Goal: Task Accomplishment & Management: Manage account settings

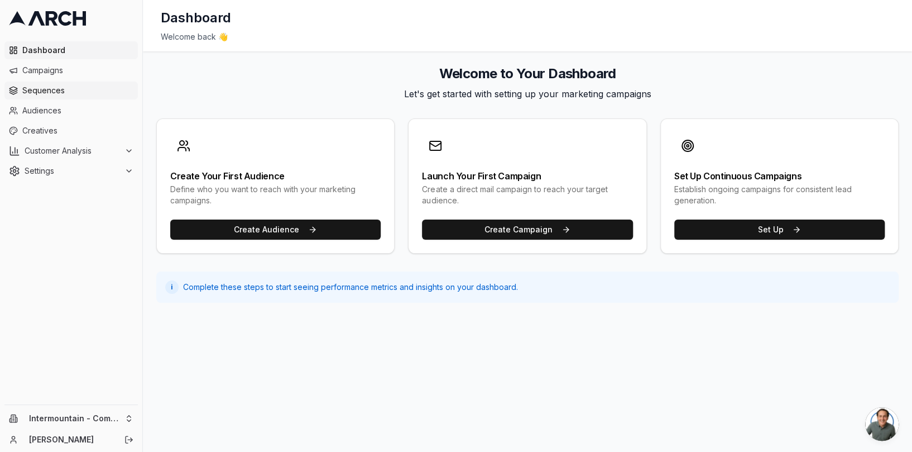
click at [75, 85] on span "Sequences" at bounding box center [77, 90] width 111 height 11
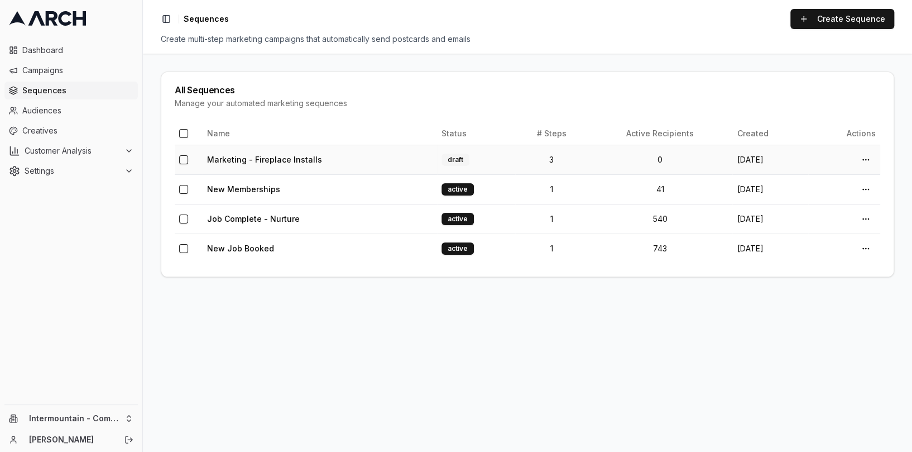
click at [367, 156] on td "Marketing - Fireplace Installs" at bounding box center [320, 160] width 234 height 30
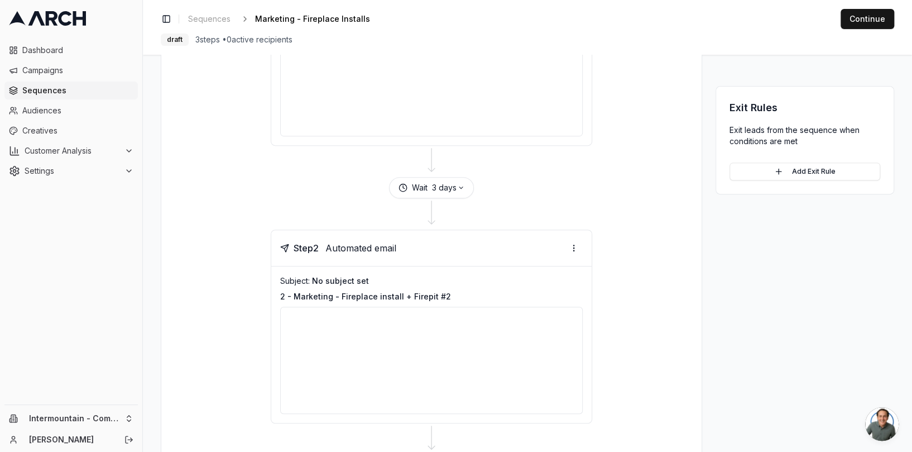
scroll to position [248, 0]
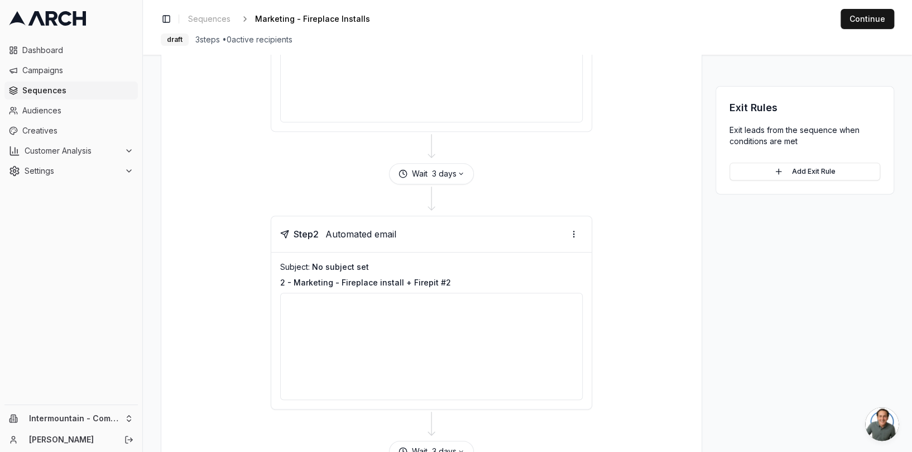
click at [497, 286] on p "2 - Marketing - Fireplace install + Firepit #2" at bounding box center [431, 282] width 303 height 11
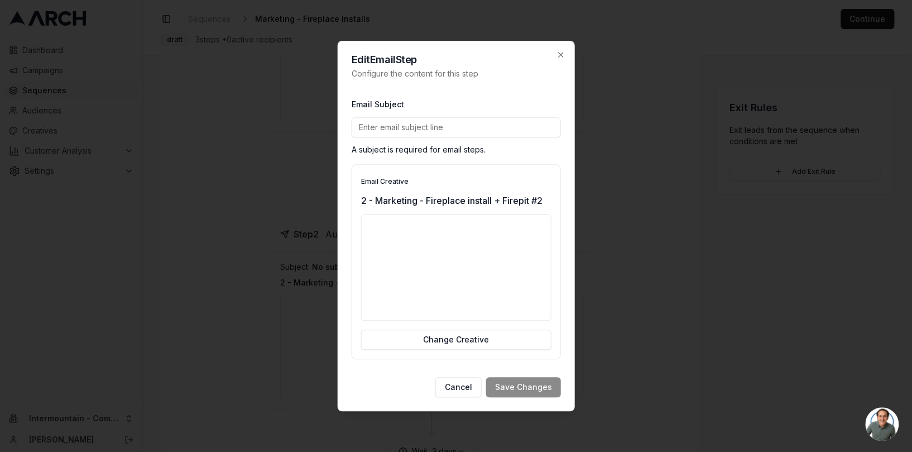
click at [473, 126] on input "Email Subject" at bounding box center [456, 127] width 209 height 20
click at [490, 103] on div "Email Subject A subject is required for email steps." at bounding box center [456, 126] width 209 height 58
click at [502, 131] on input "Email Subject" at bounding box center [456, 127] width 209 height 20
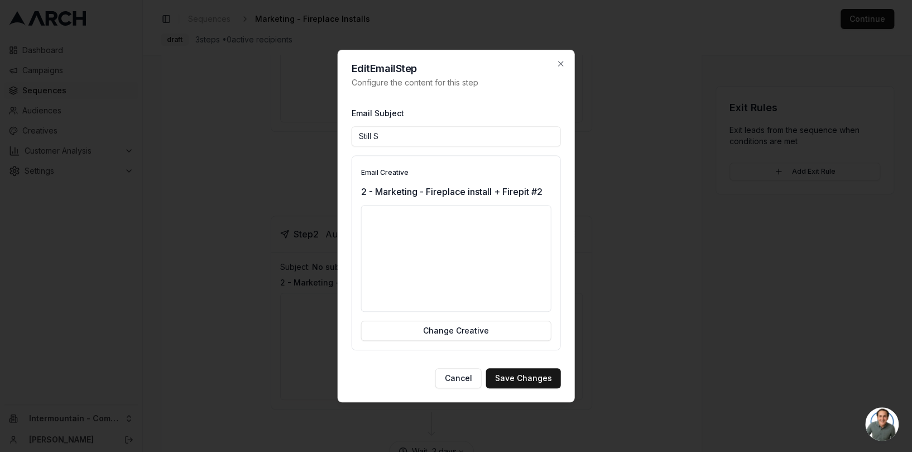
type input "Still streaming flames? Get real warmth with Comfort."
click at [534, 373] on button "Save Changes" at bounding box center [523, 378] width 75 height 20
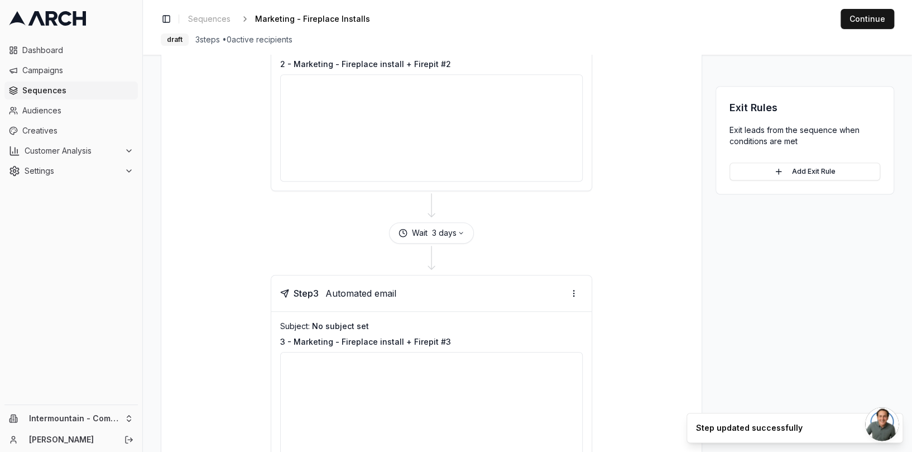
scroll to position [490, 0]
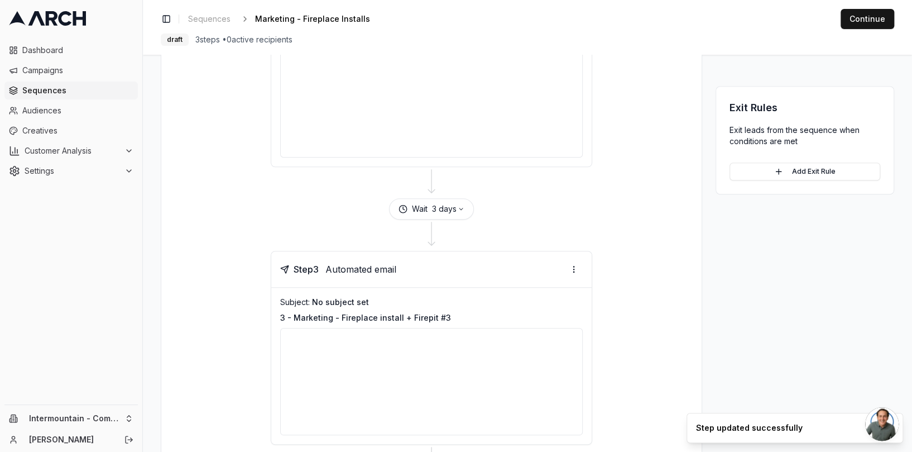
click at [443, 284] on div "Step 3 Automated email" at bounding box center [431, 269] width 320 height 36
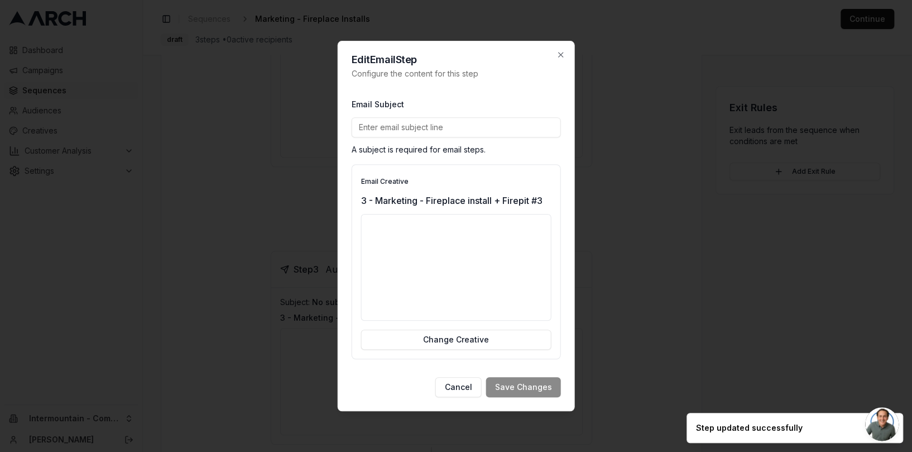
click at [464, 128] on input "Email Subject" at bounding box center [456, 127] width 209 height 20
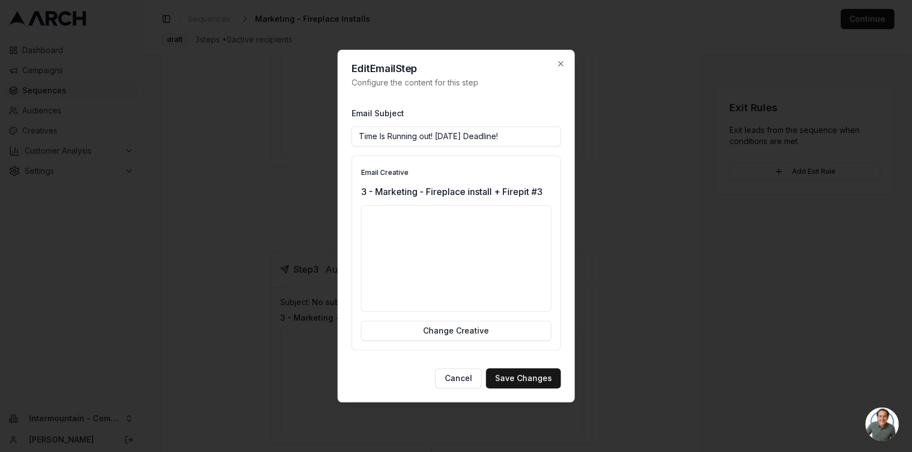
drag, startPoint x: 505, startPoint y: 137, endPoint x: 468, endPoint y: 136, distance: 36.3
click at [468, 136] on input "Time Is Running out! Oct 31st Deadline!" at bounding box center [456, 136] width 209 height 20
type input "Time Is Running out! [DATE] LAST CHANCE!"
click at [521, 378] on button "Save Changes" at bounding box center [523, 378] width 75 height 20
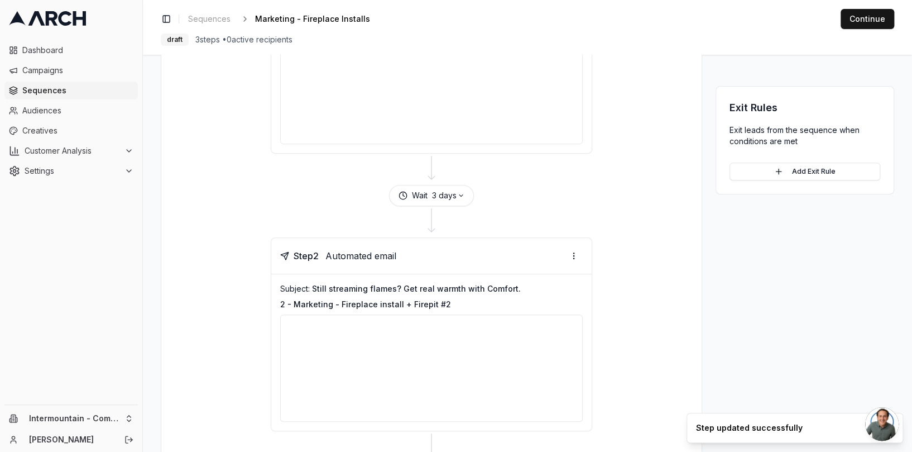
scroll to position [7, 0]
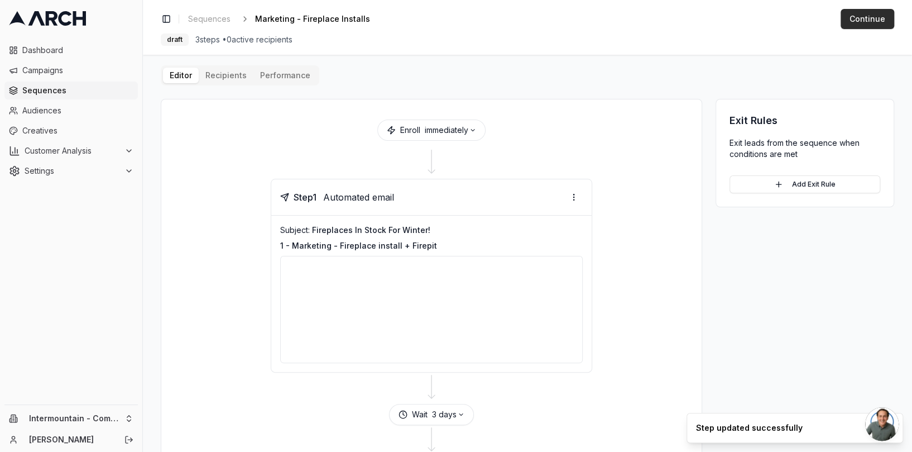
click at [858, 24] on button "Continue" at bounding box center [868, 19] width 54 height 20
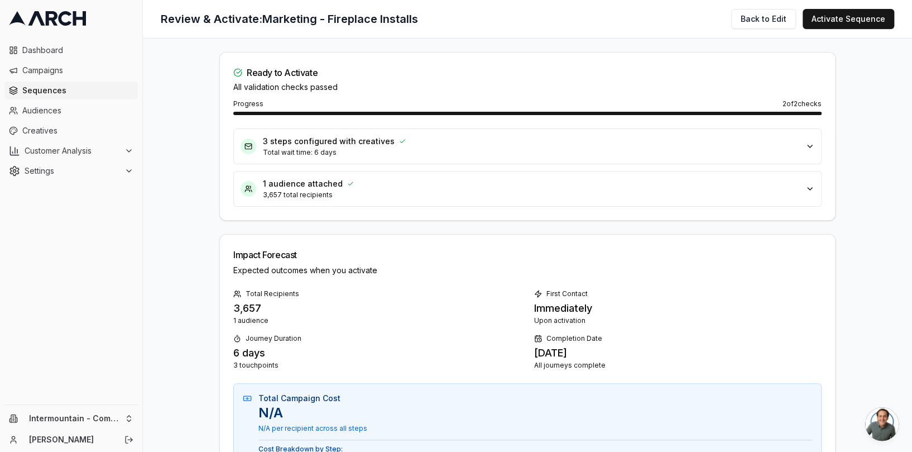
scroll to position [26, 0]
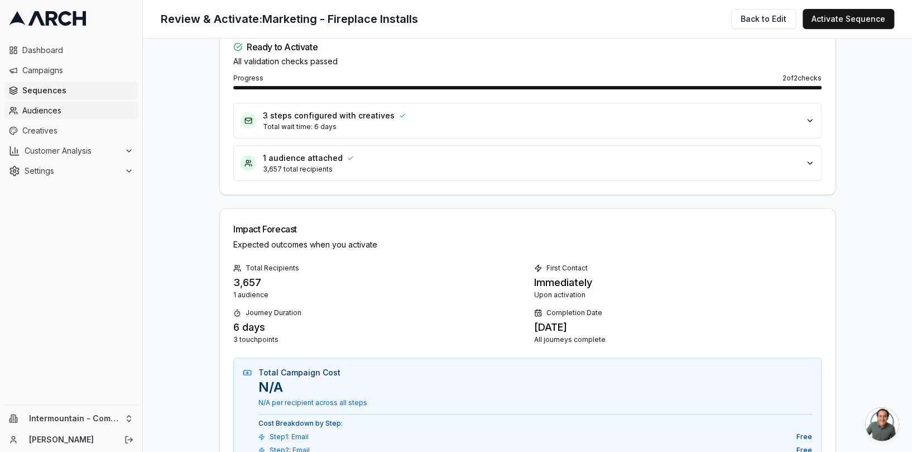
click at [68, 117] on link "Audiences" at bounding box center [70, 111] width 133 height 18
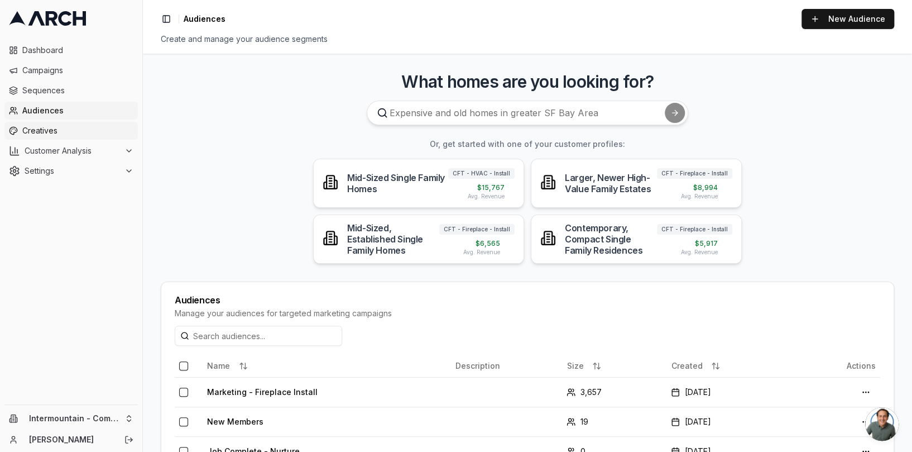
click at [70, 128] on span "Creatives" at bounding box center [77, 130] width 111 height 11
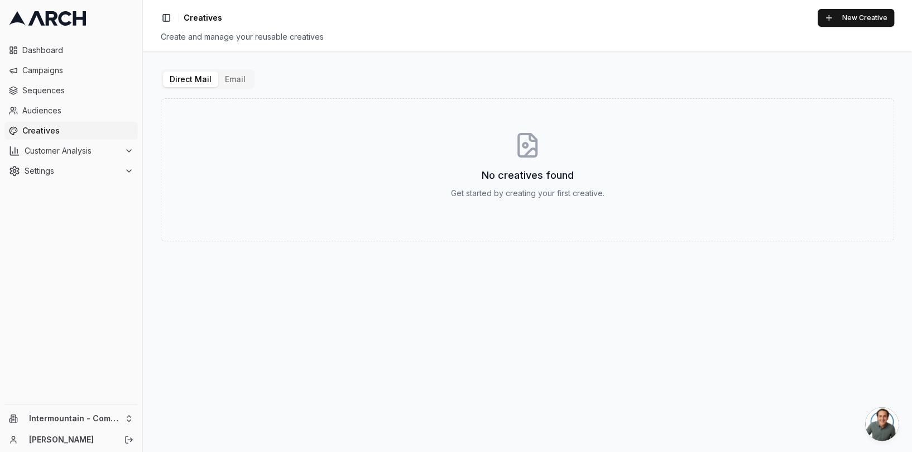
click at [242, 79] on button "Email" at bounding box center [235, 79] width 34 height 16
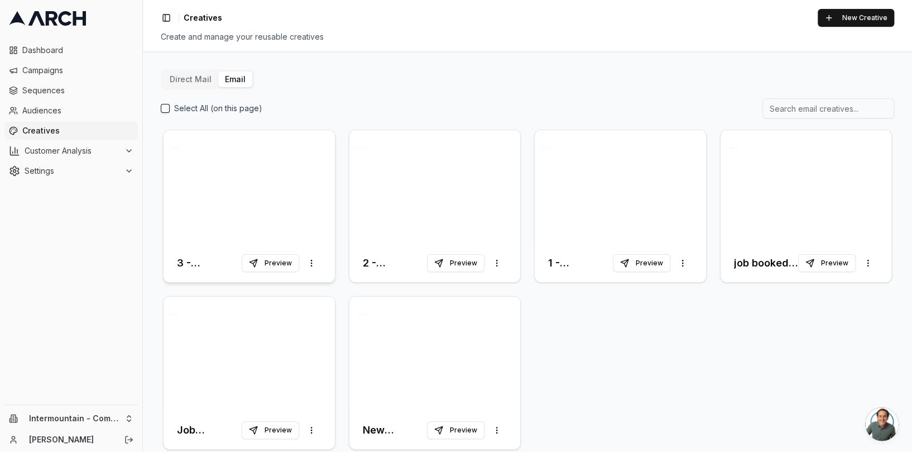
click at [266, 173] on div at bounding box center [249, 187] width 171 height 114
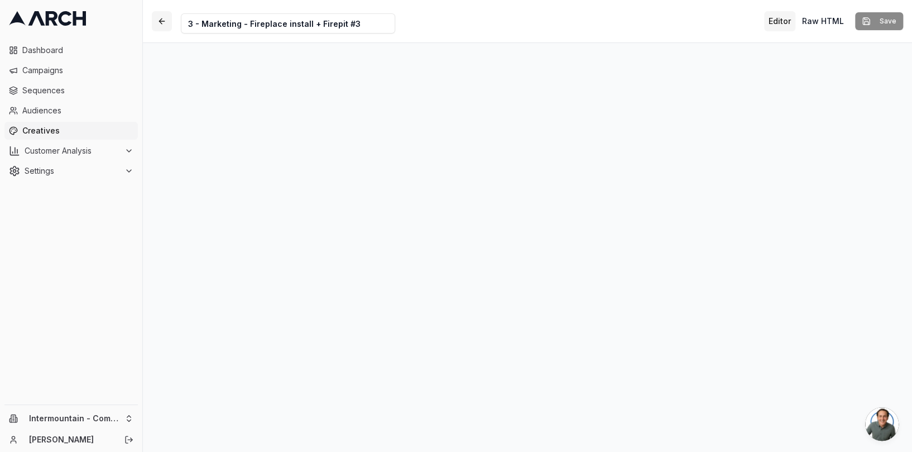
click at [165, 20] on button "button" at bounding box center [162, 21] width 20 height 20
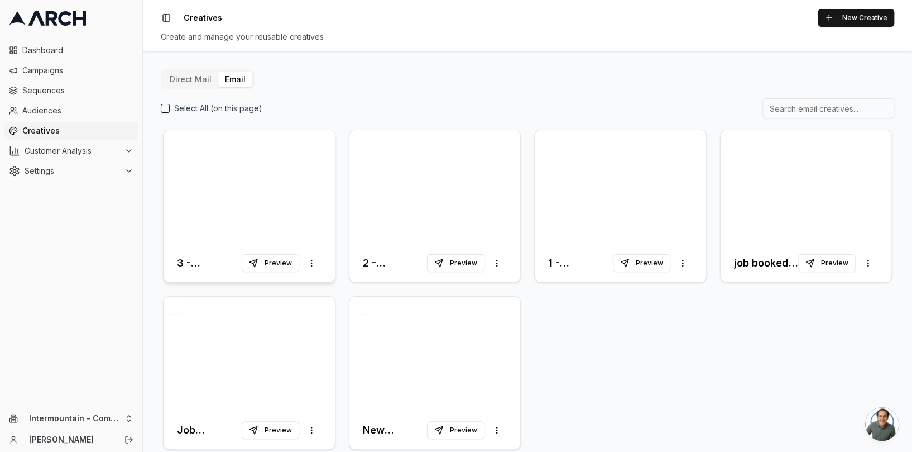
click at [270, 170] on div at bounding box center [249, 187] width 171 height 114
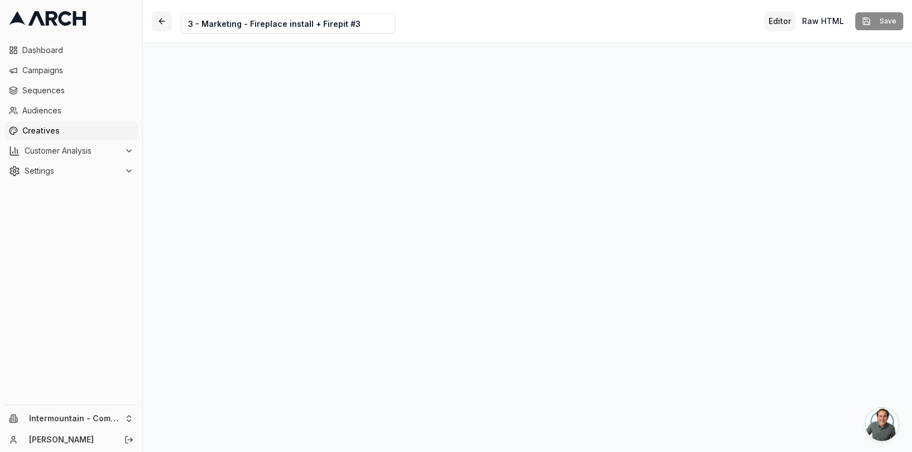
click at [158, 15] on button "button" at bounding box center [162, 21] width 20 height 20
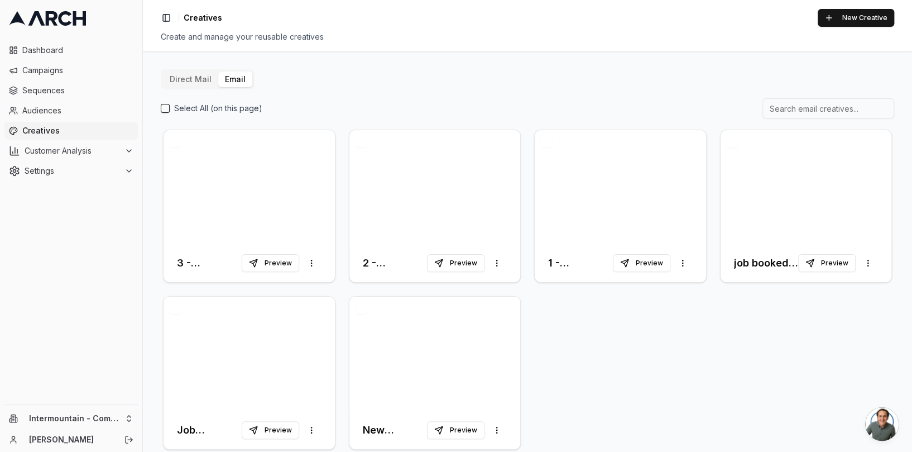
click at [270, 64] on div "Direct Mail Email Select All (on this page) 3 - Marketing - Fireplace install +…" at bounding box center [527, 251] width 769 height 400
click at [26, 88] on span "Sequences" at bounding box center [77, 90] width 111 height 11
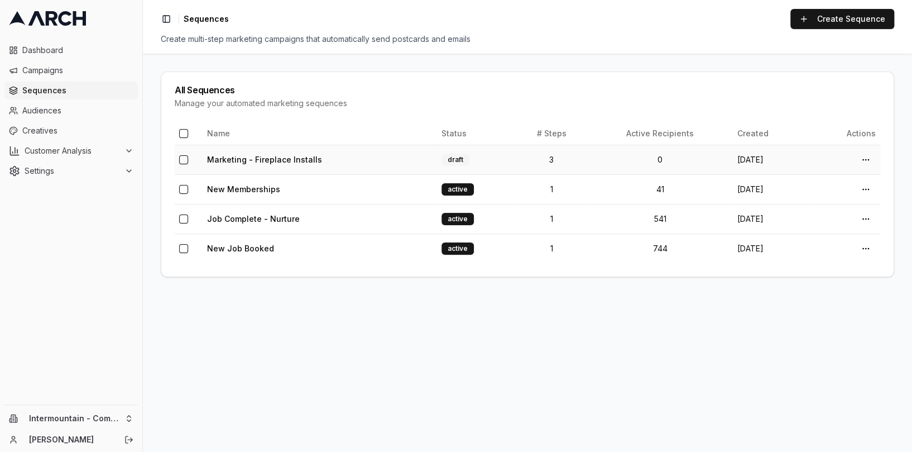
click at [360, 156] on td "Marketing - Fireplace Installs" at bounding box center [320, 160] width 234 height 30
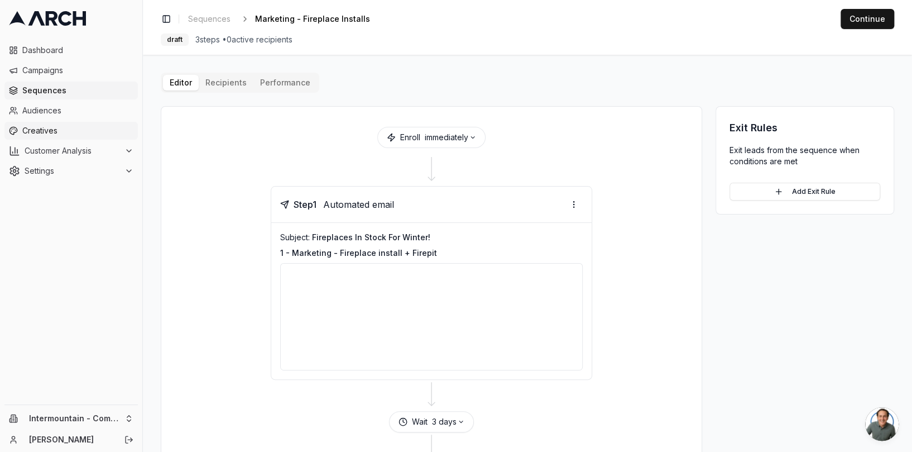
click at [30, 129] on span "Creatives" at bounding box center [77, 130] width 111 height 11
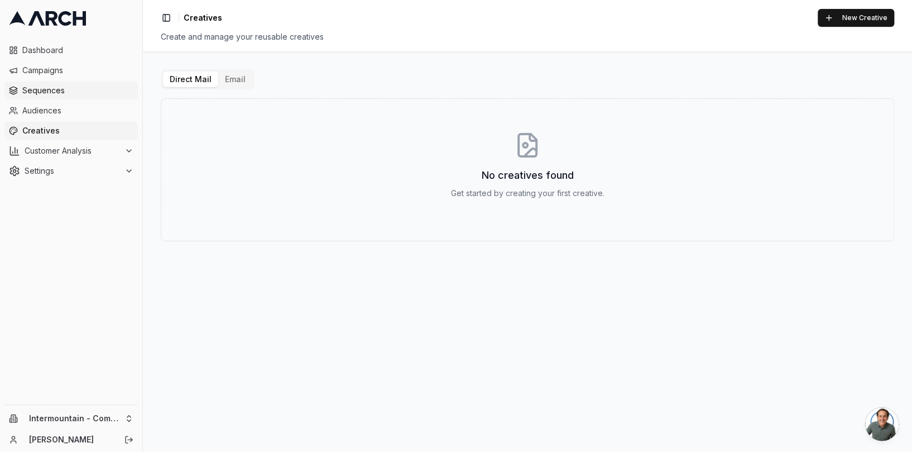
click at [87, 96] on link "Sequences" at bounding box center [70, 91] width 133 height 18
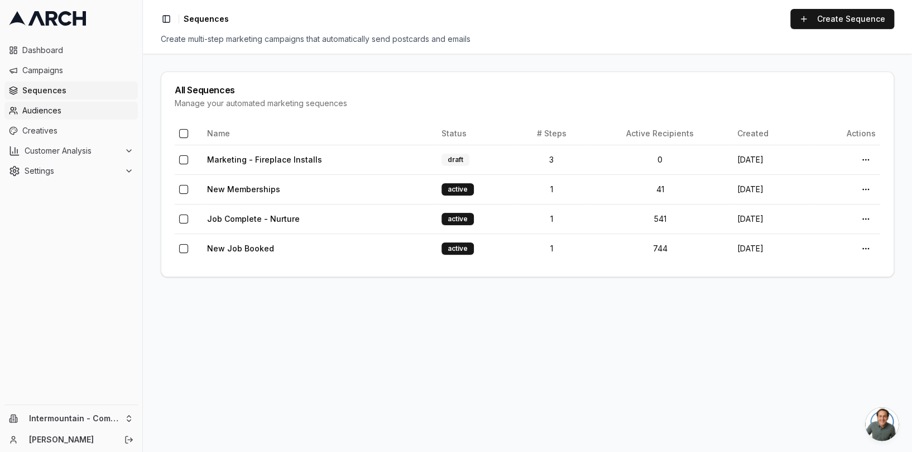
click at [71, 113] on span "Audiences" at bounding box center [77, 110] width 111 height 11
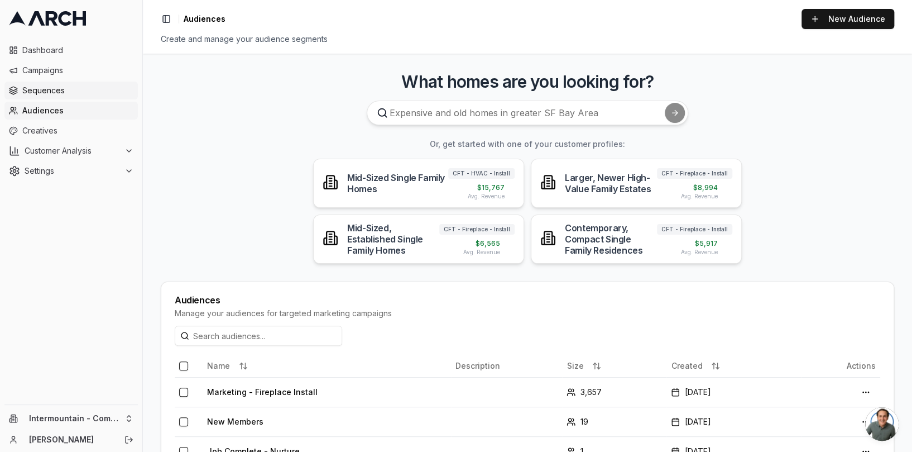
click at [78, 88] on span "Sequences" at bounding box center [77, 90] width 111 height 11
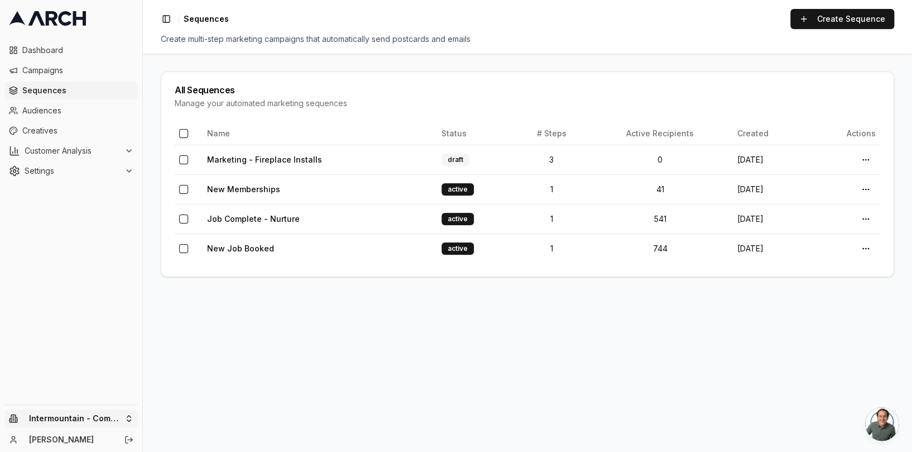
click at [116, 418] on html "Dashboard Campaigns Sequences Audiences Creatives Customer Analysis Settings In…" at bounding box center [456, 226] width 912 height 452
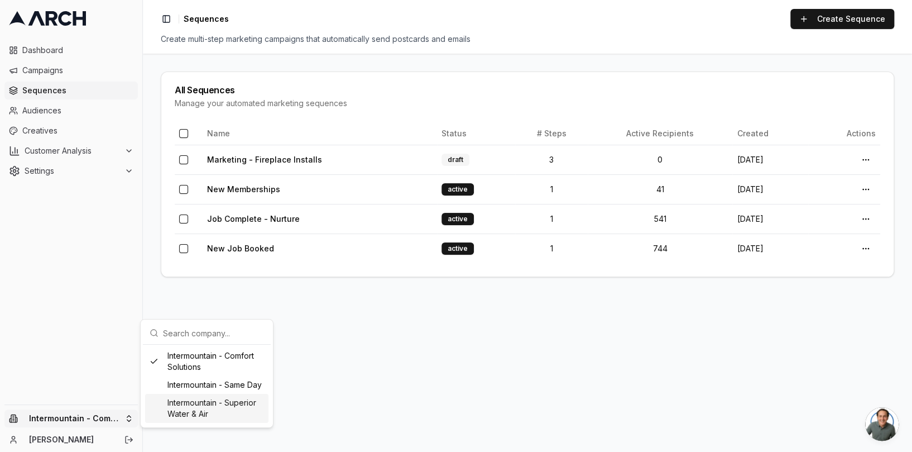
click at [226, 406] on div "Intermountain - Superior Water & Air" at bounding box center [206, 408] width 123 height 29
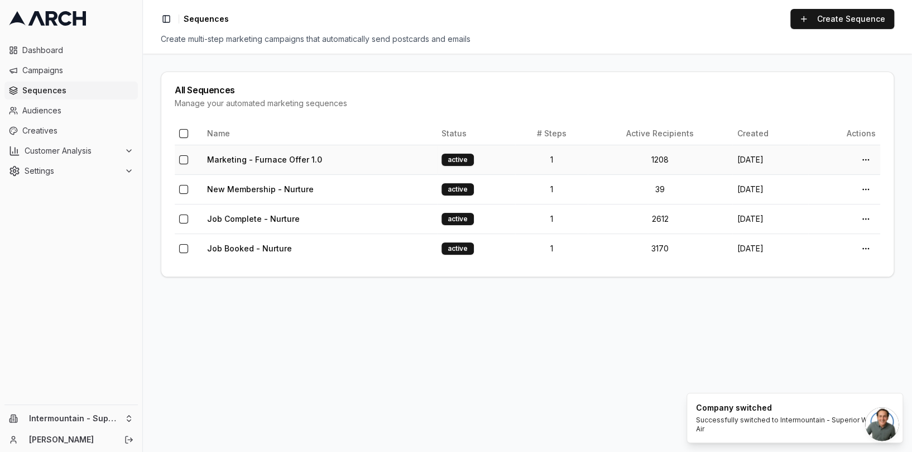
click at [341, 165] on td "Marketing - Furnace Offer 1.0" at bounding box center [320, 160] width 234 height 30
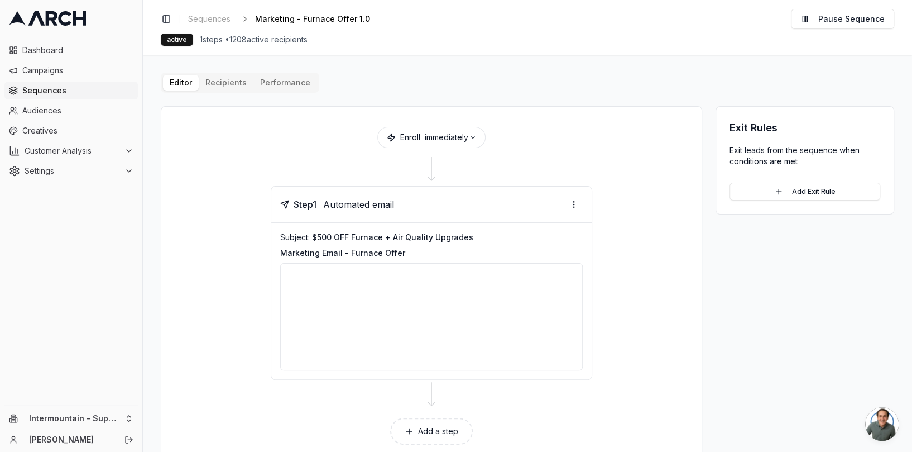
click at [281, 84] on button "Performance" at bounding box center [285, 83] width 64 height 16
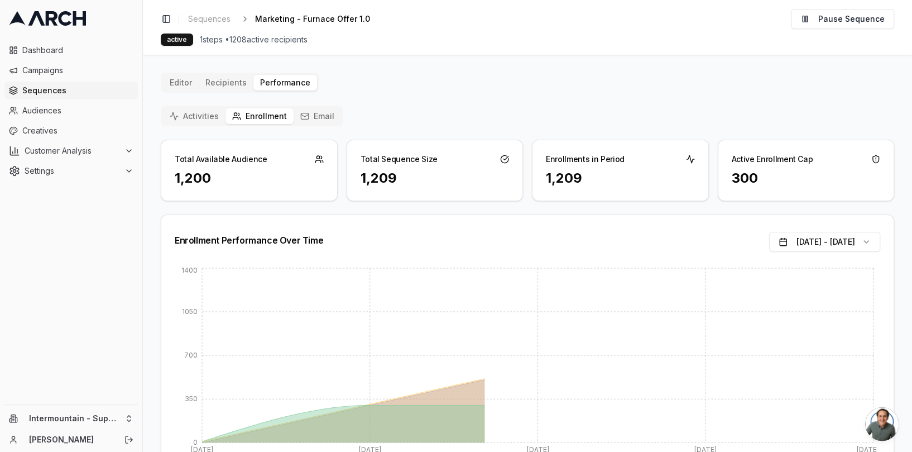
click at [315, 124] on div "Activities Enrollment Email" at bounding box center [252, 116] width 183 height 20
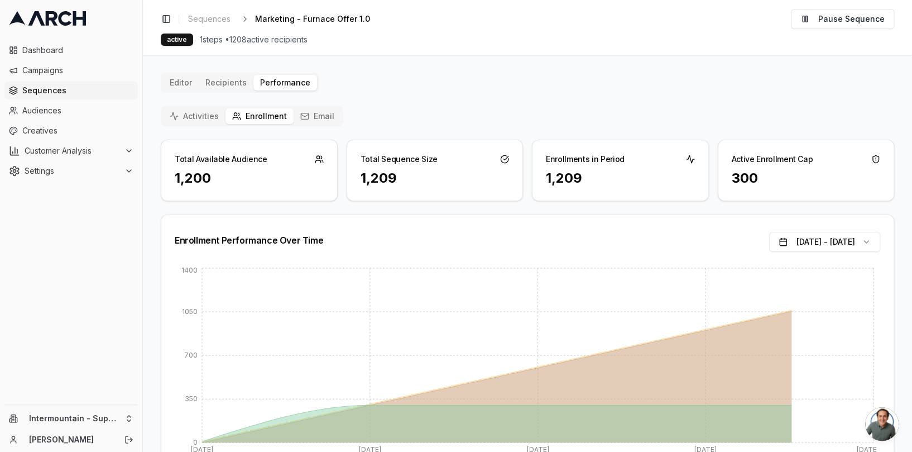
click at [317, 117] on button "Email" at bounding box center [317, 116] width 47 height 16
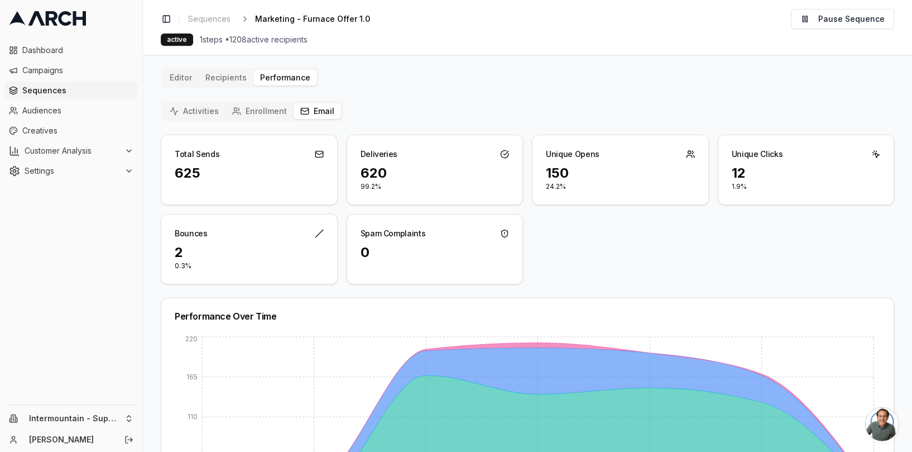
scroll to position [6, 0]
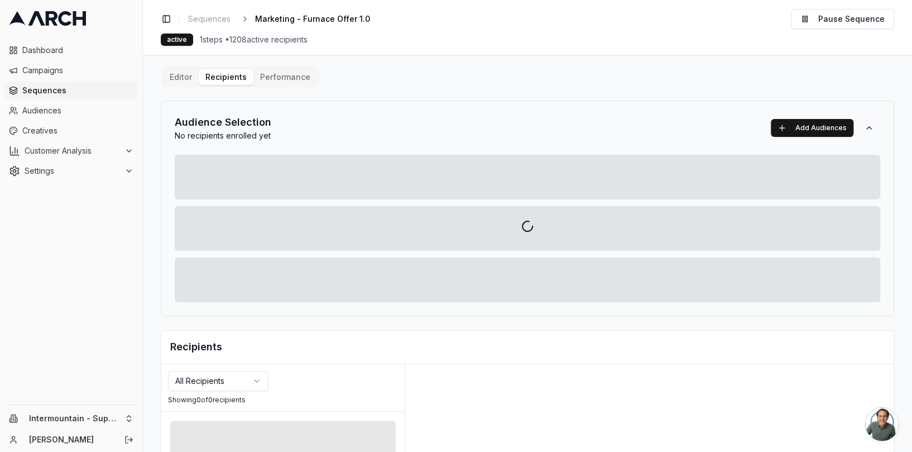
click at [215, 81] on div "Editor Recipients Performance Audience Selection No recipients enrolled yet Add…" at bounding box center [528, 383] width 734 height 633
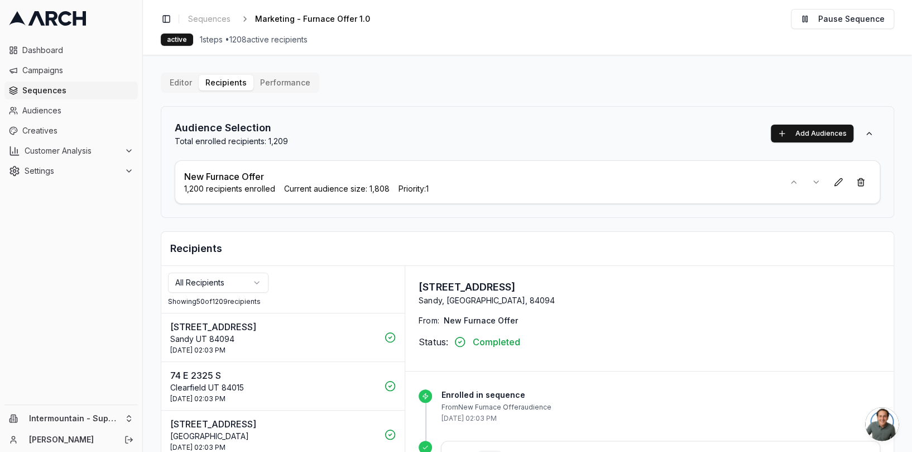
click at [181, 79] on button "Editor" at bounding box center [181, 83] width 36 height 16
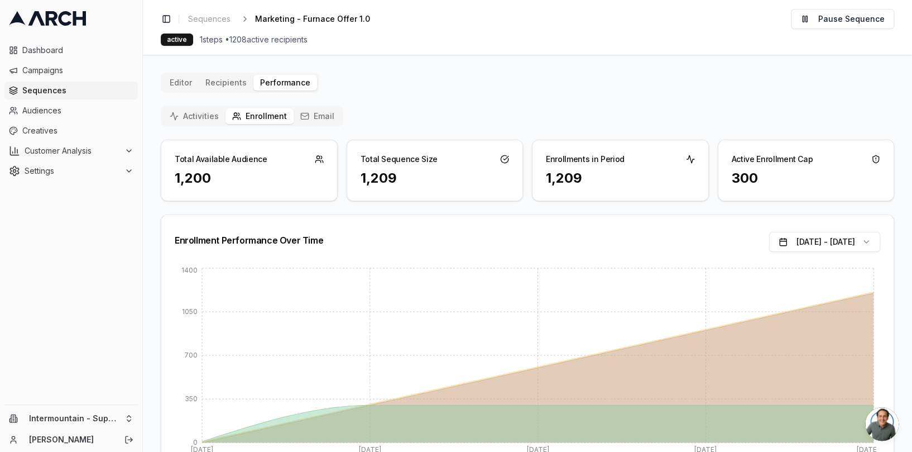
click at [462, 88] on div "Editor Recipients Performance Activities Enrollment Email Total Available Audie…" at bounding box center [528, 281] width 734 height 416
click at [400, 132] on div "Activities Enrollment Email Total Available Audience 1,200 Total Sequence Size …" at bounding box center [528, 297] width 734 height 383
click at [339, 141] on div "Total Available Audience 1,200 Total Sequence Size 1,209 Enrollments in Period …" at bounding box center [528, 170] width 734 height 61
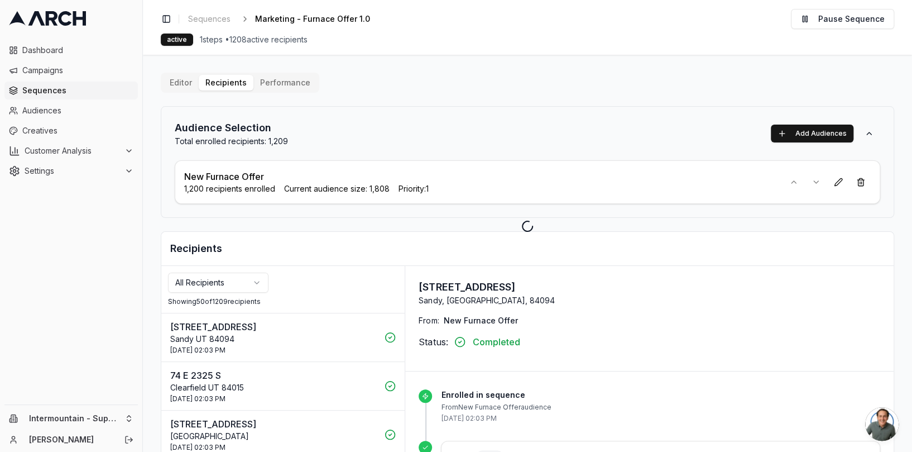
click at [237, 78] on div "Editor Recipients Performance Audience Selection Total enrolled recipients: 1,2…" at bounding box center [528, 337] width 734 height 529
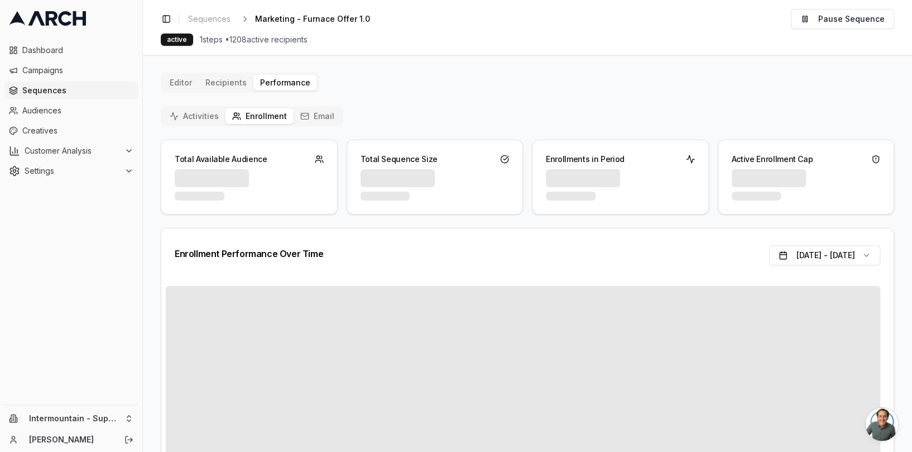
click at [269, 79] on button "Performance" at bounding box center [285, 83] width 64 height 16
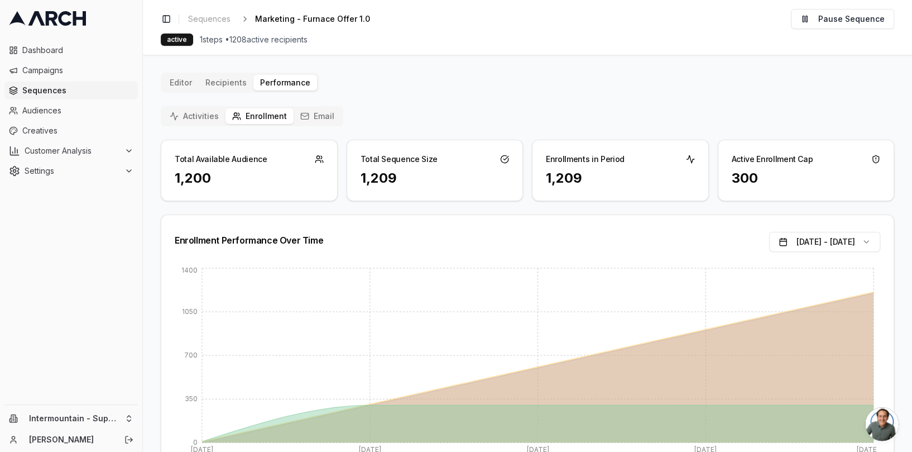
click at [324, 117] on button "Email" at bounding box center [317, 116] width 47 height 16
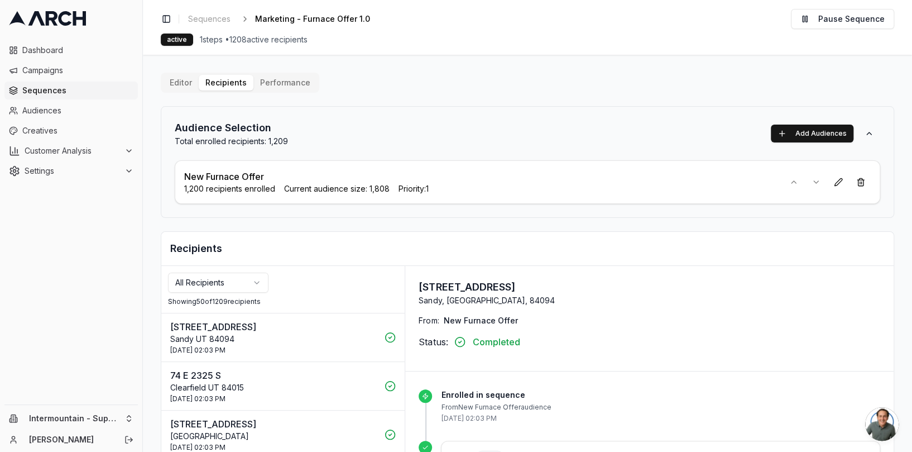
click at [286, 80] on button "Performance" at bounding box center [285, 83] width 64 height 16
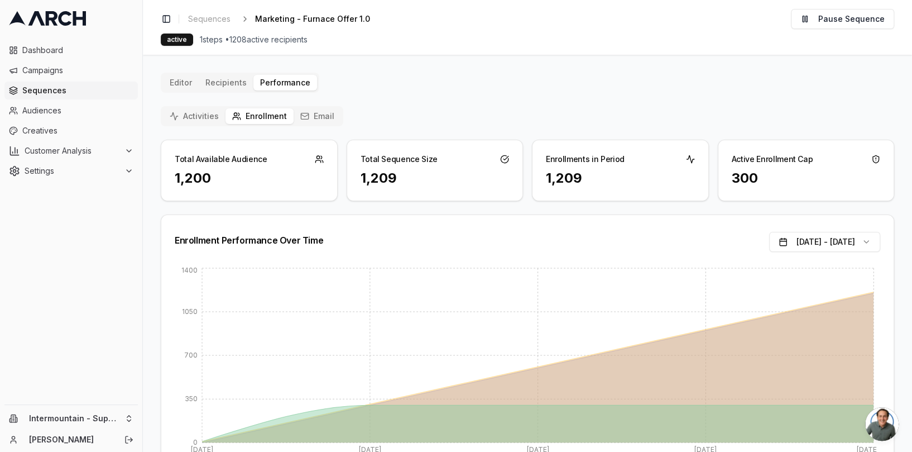
click at [96, 253] on div "Dashboard Campaigns Sequences Audiences Creatives Customer Analysis Settings" at bounding box center [71, 220] width 142 height 367
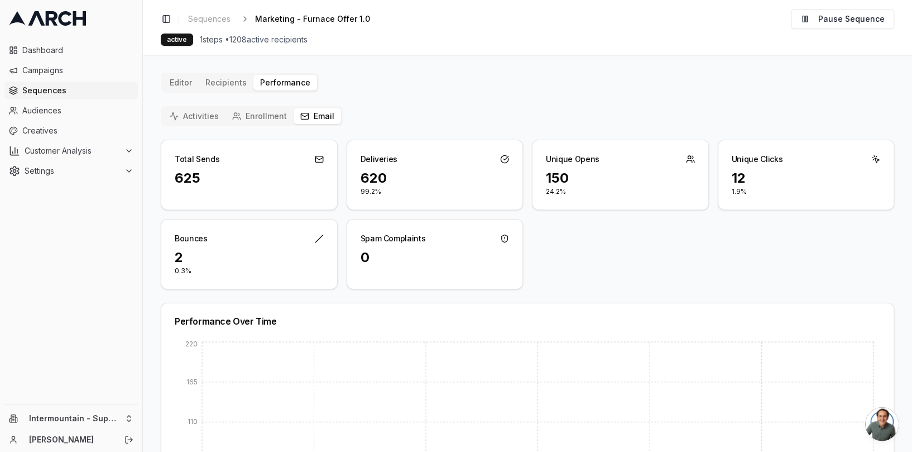
click at [313, 116] on button "Email" at bounding box center [317, 116] width 47 height 16
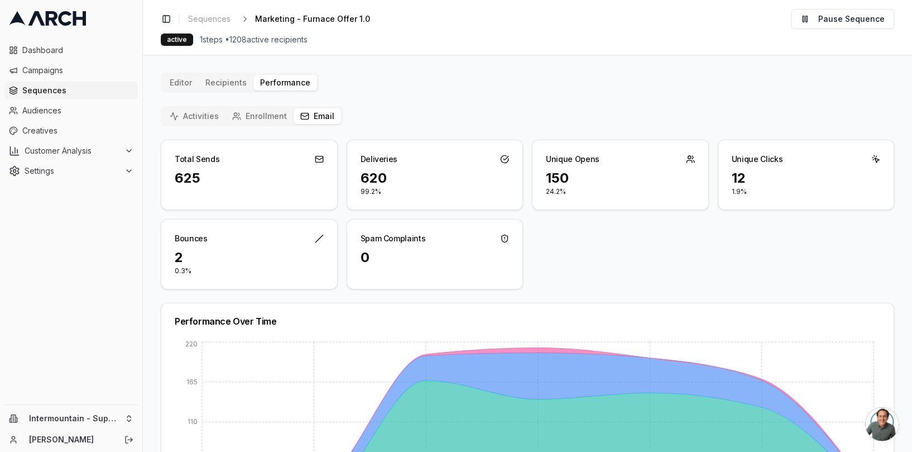
click at [261, 117] on button "Enrollment" at bounding box center [260, 116] width 68 height 16
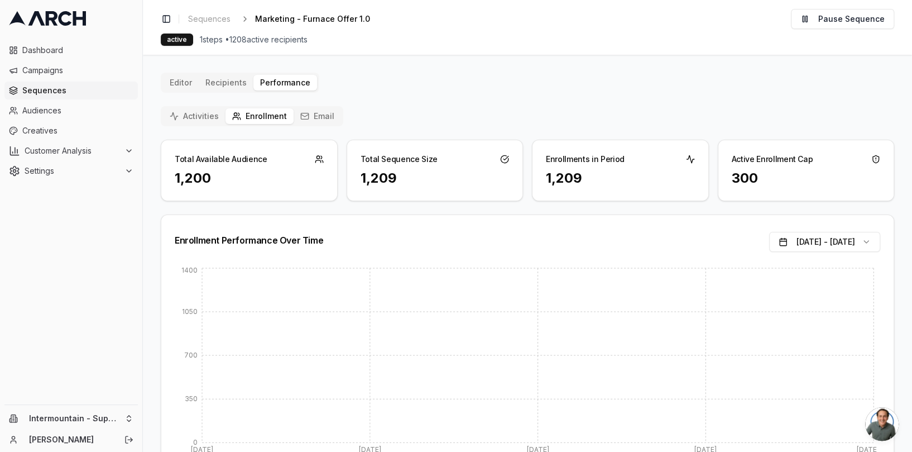
click at [212, 116] on button "Activities" at bounding box center [194, 116] width 63 height 16
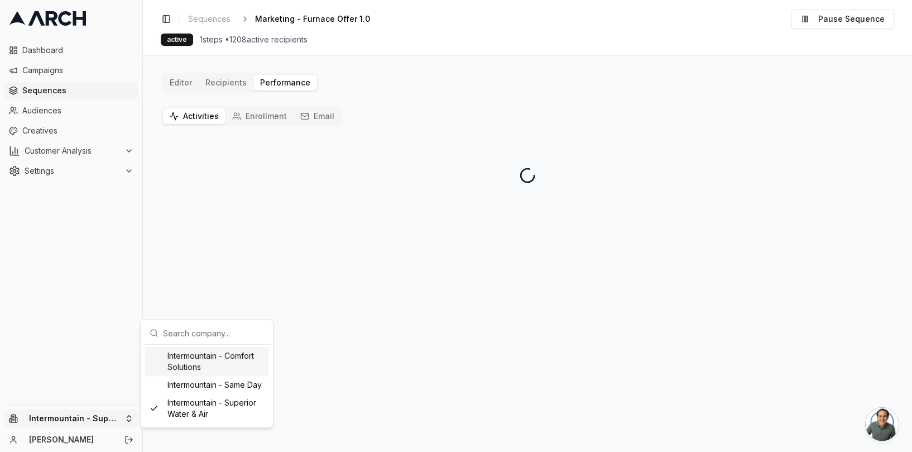
click at [125, 421] on html "Dashboard Campaigns Sequences Audiences Creatives Customer Analysis Settings In…" at bounding box center [456, 226] width 912 height 452
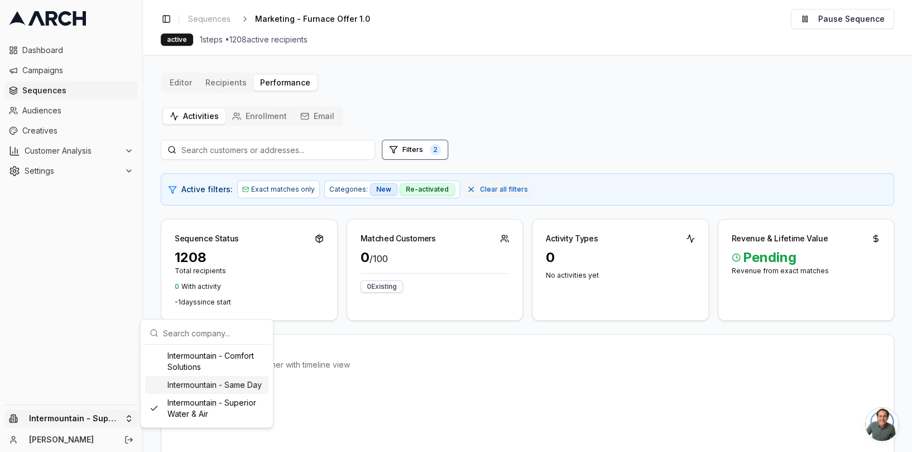
click at [230, 390] on div "Intermountain - Same Day" at bounding box center [206, 385] width 123 height 18
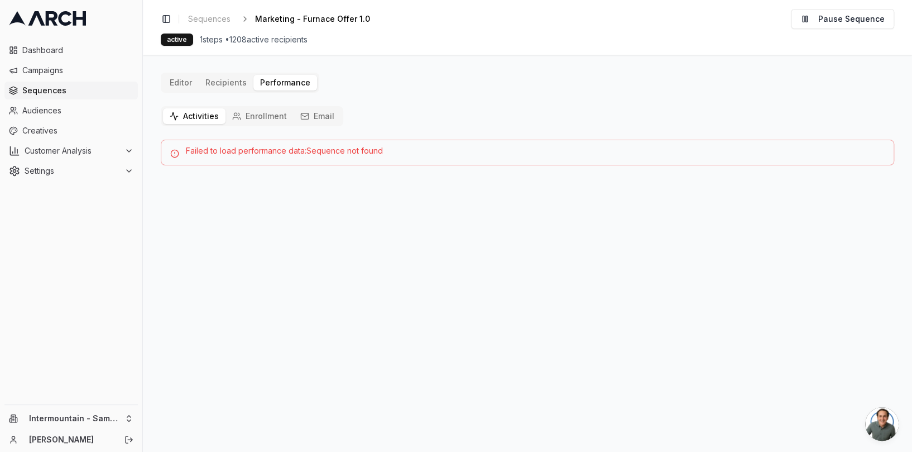
click at [197, 117] on button "Activities" at bounding box center [194, 116] width 63 height 16
click at [233, 86] on div "Editor Recipients Performance Activities Enrollment Email Failed to load perfor…" at bounding box center [528, 119] width 734 height 93
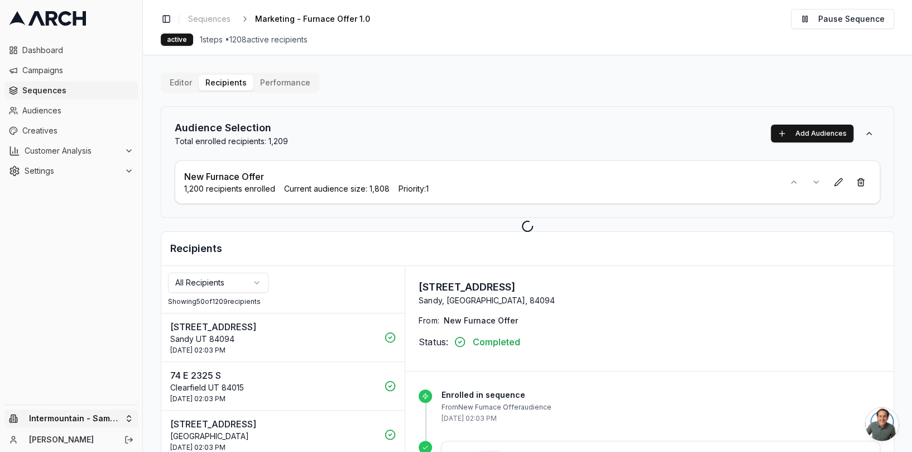
click at [127, 422] on html "Dashboard Campaigns Sequences Audiences Creatives Customer Analysis Settings In…" at bounding box center [456, 226] width 912 height 452
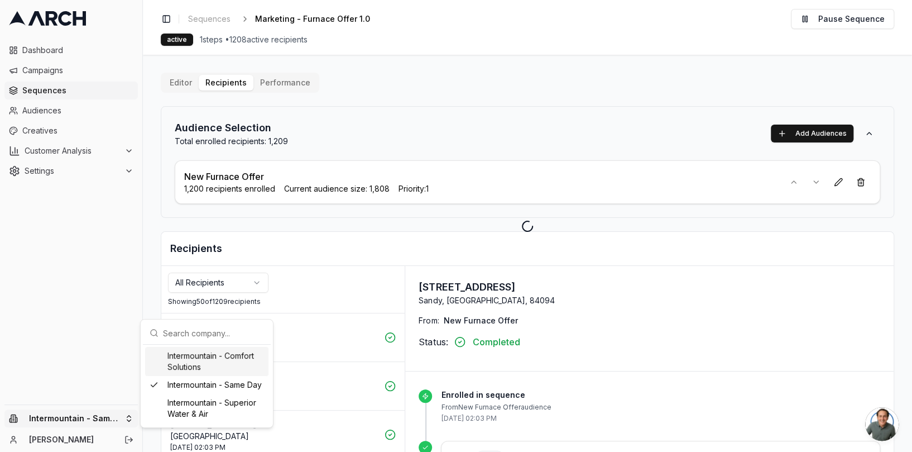
click at [195, 370] on div "Intermountain - Comfort Solutions" at bounding box center [206, 361] width 123 height 29
click at [274, 228] on html "Dashboard Campaigns Sequences Audiences Creatives Customer Analysis Settings Sw…" at bounding box center [456, 226] width 912 height 452
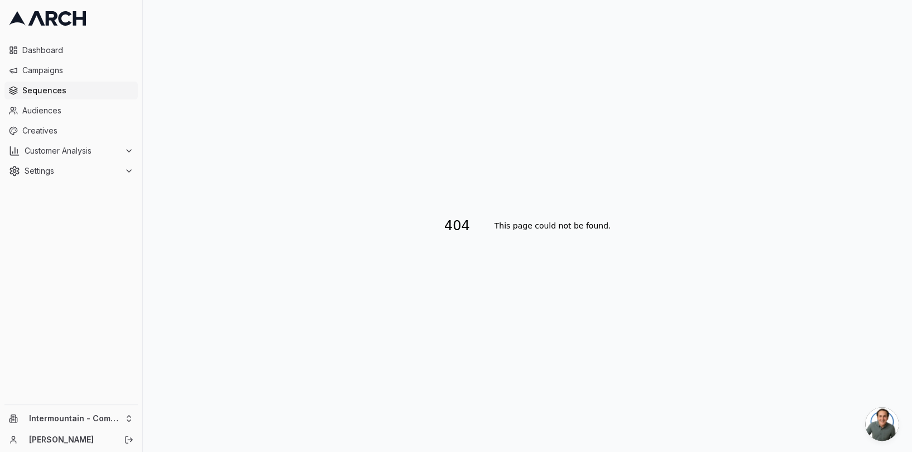
click at [124, 353] on div "Dashboard Campaigns Sequences Audiences Creatives Customer Analysis Settings" at bounding box center [71, 220] width 142 height 367
click at [60, 116] on span "Audiences" at bounding box center [77, 110] width 111 height 11
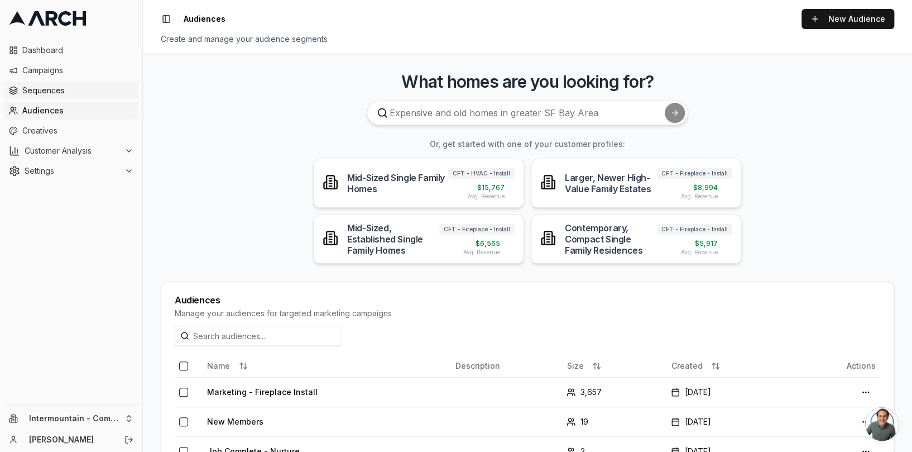
click at [80, 95] on span "Sequences" at bounding box center [77, 90] width 111 height 11
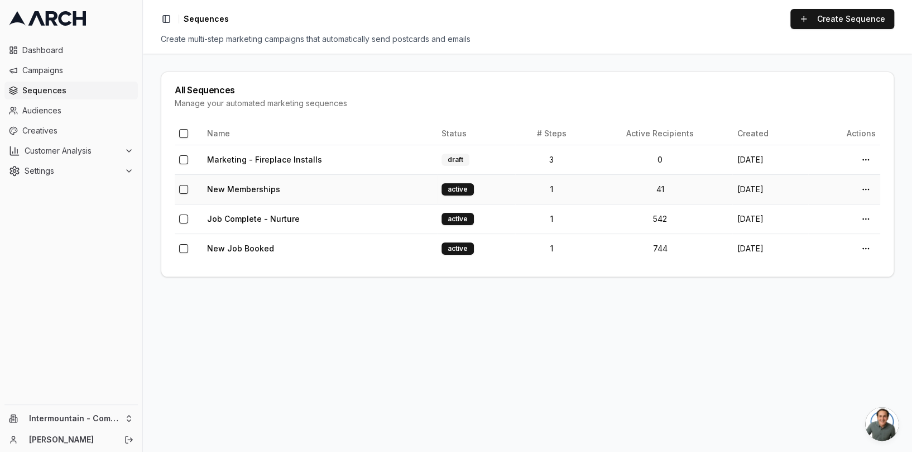
click at [332, 194] on td "New Memberships" at bounding box center [320, 189] width 234 height 30
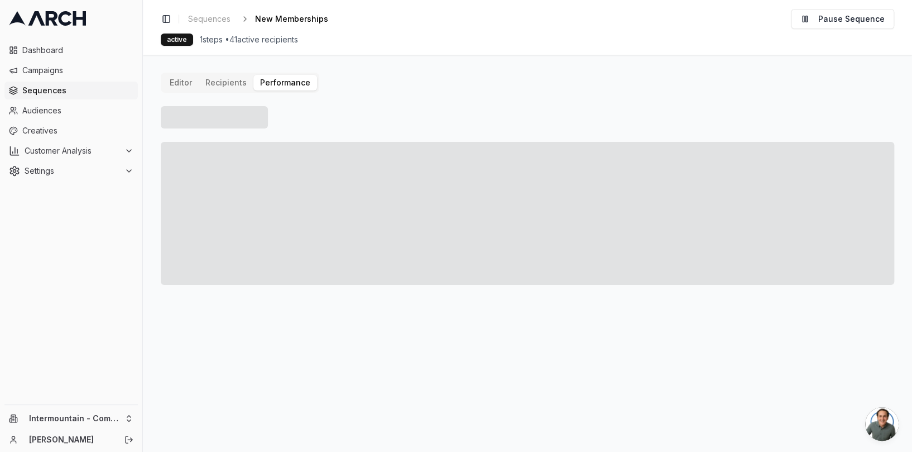
click at [274, 83] on button "Performance" at bounding box center [285, 83] width 64 height 16
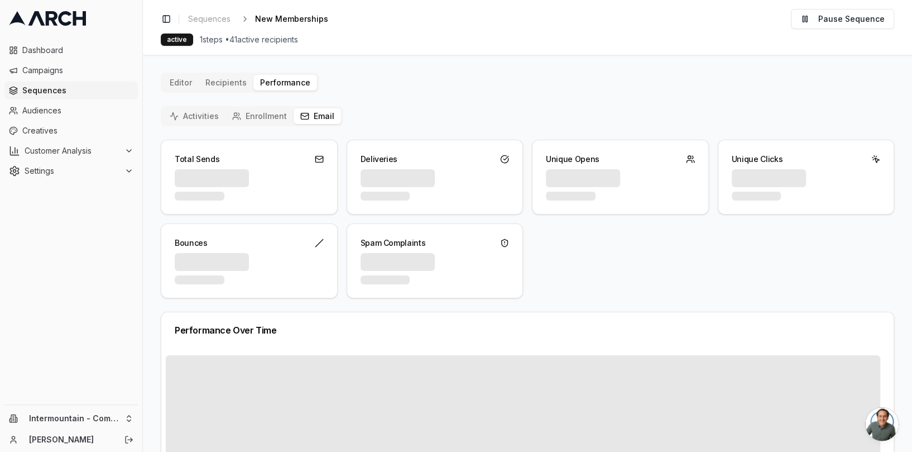
click at [319, 123] on button "Email" at bounding box center [317, 116] width 47 height 16
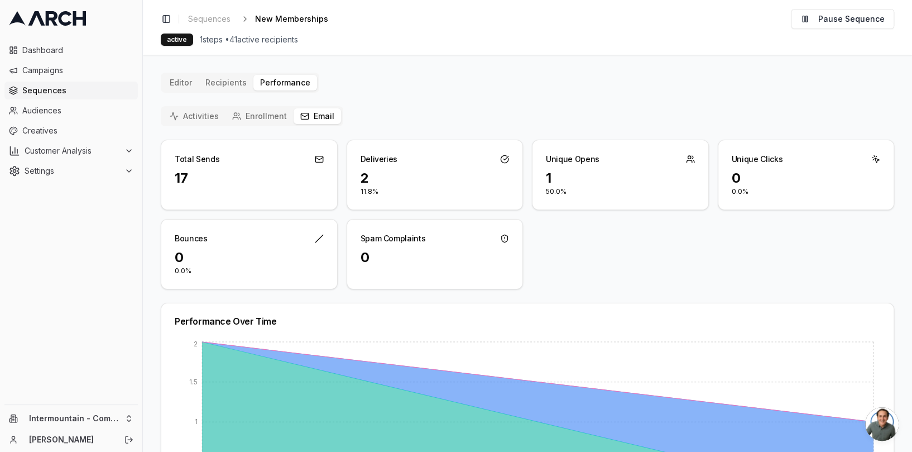
click at [202, 117] on button "Activities" at bounding box center [194, 116] width 63 height 16
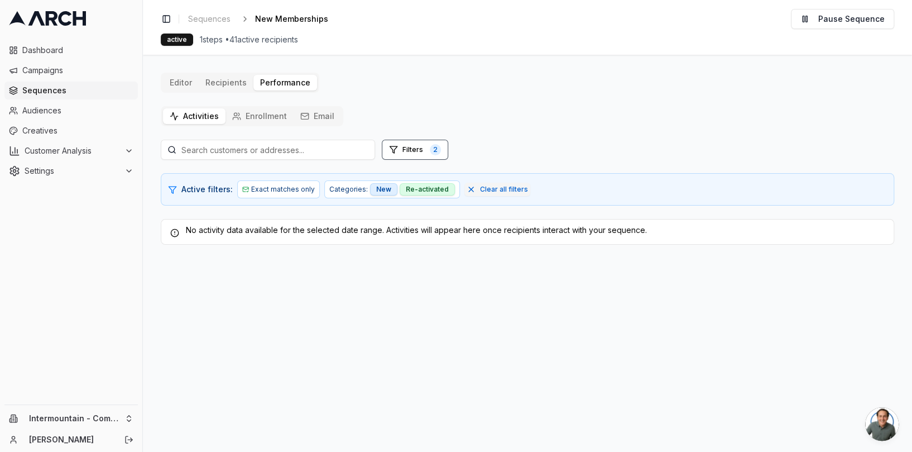
click at [251, 115] on button "Enrollment" at bounding box center [260, 116] width 68 height 16
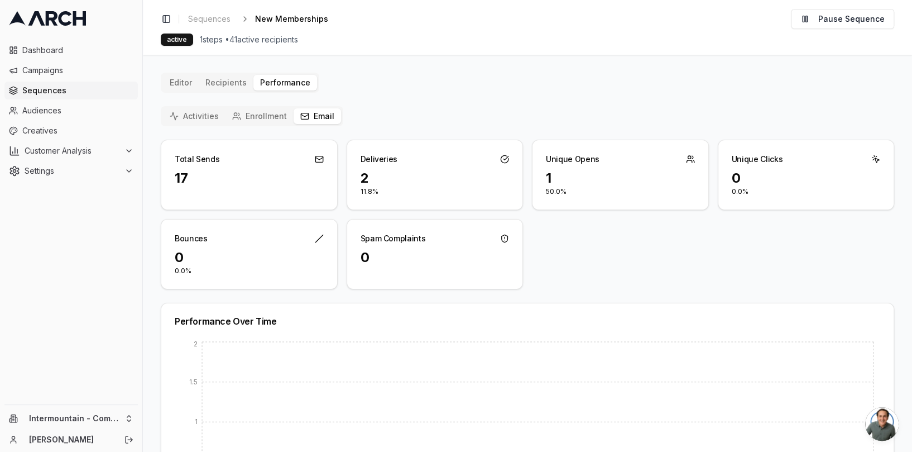
click at [304, 114] on icon "button" at bounding box center [304, 116] width 9 height 9
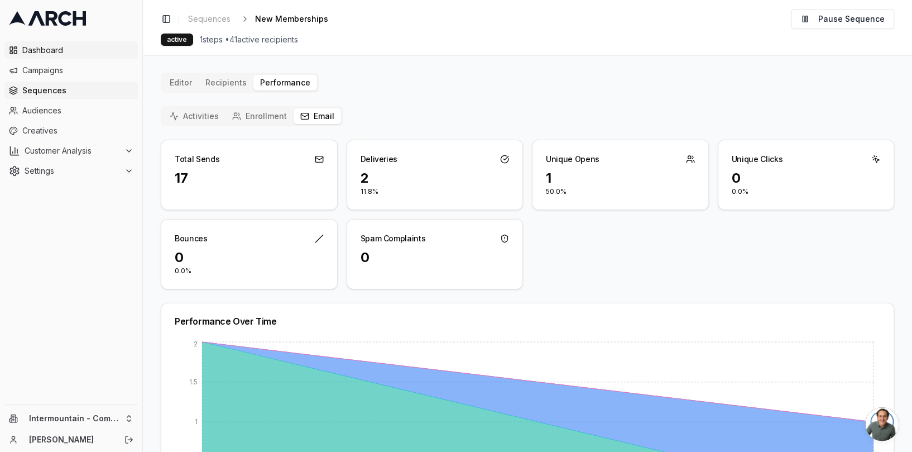
click at [61, 50] on span "Dashboard" at bounding box center [77, 50] width 111 height 11
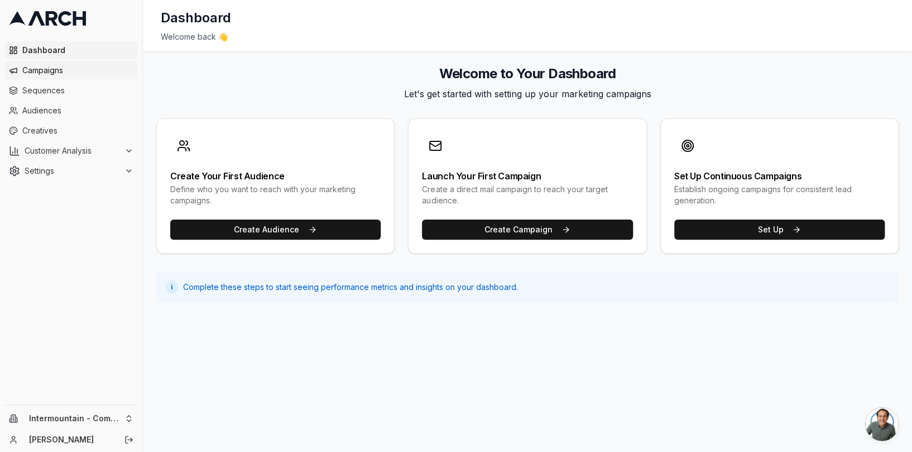
click at [82, 64] on link "Campaigns" at bounding box center [70, 70] width 133 height 18
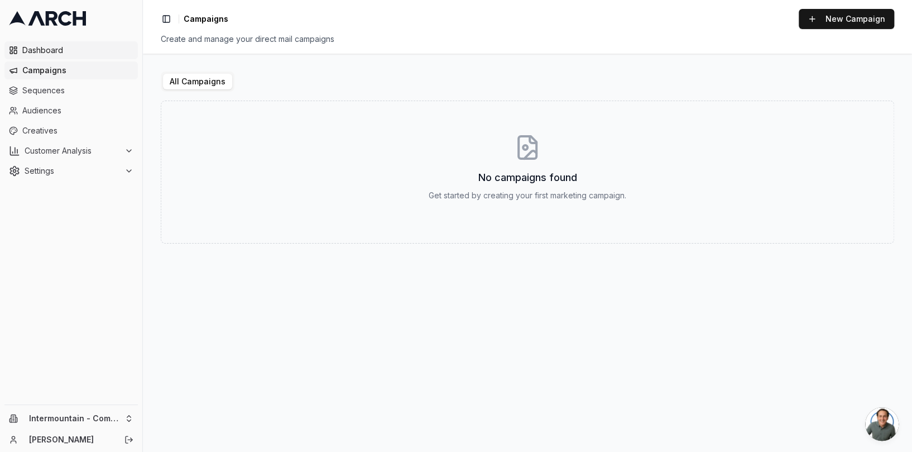
click at [66, 50] on span "Dashboard" at bounding box center [77, 50] width 111 height 11
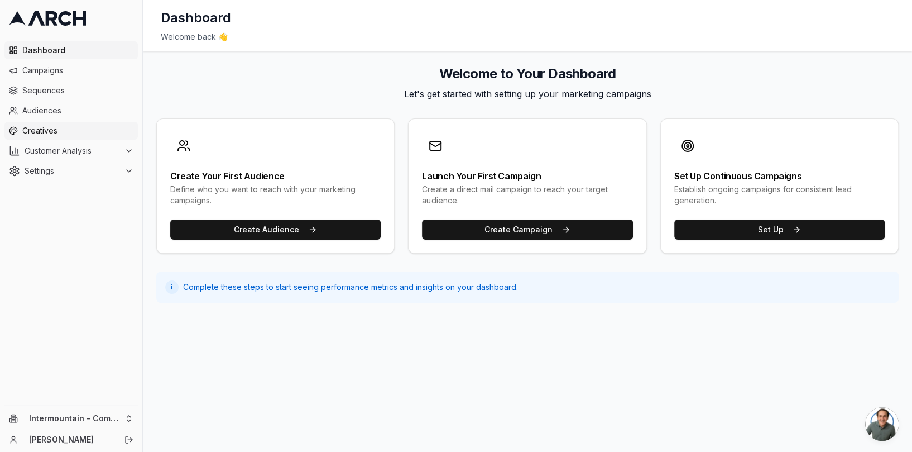
click at [52, 136] on span "Creatives" at bounding box center [77, 130] width 111 height 11
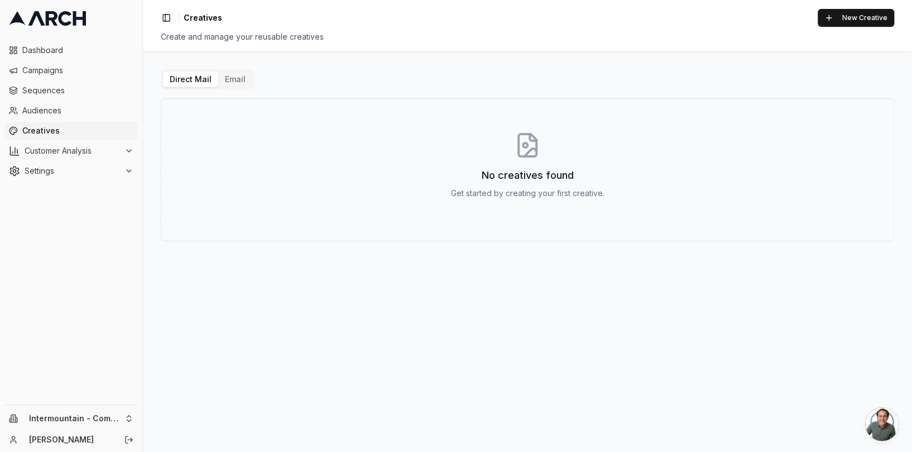
click at [81, 99] on ul "Dashboard Campaigns Sequences Audiences Creatives Customer Analysis Settings" at bounding box center [70, 110] width 133 height 138
click at [68, 89] on span "Sequences" at bounding box center [77, 90] width 111 height 11
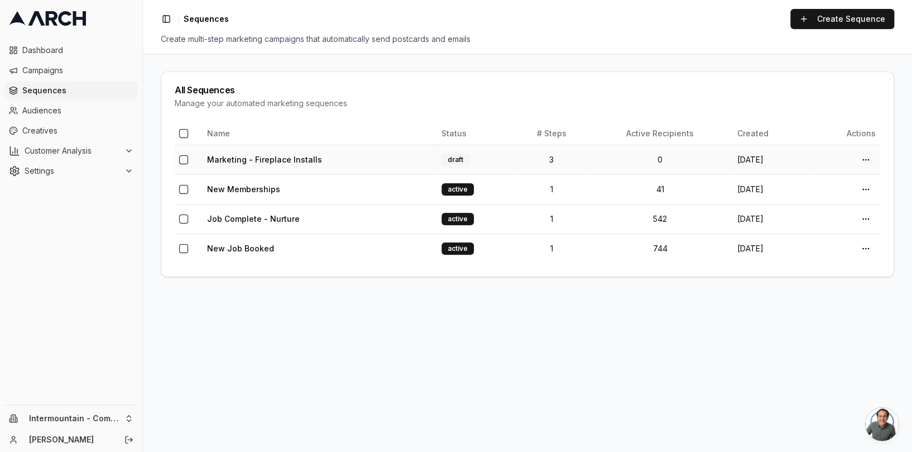
click at [369, 165] on td "Marketing - Fireplace Installs" at bounding box center [320, 160] width 234 height 30
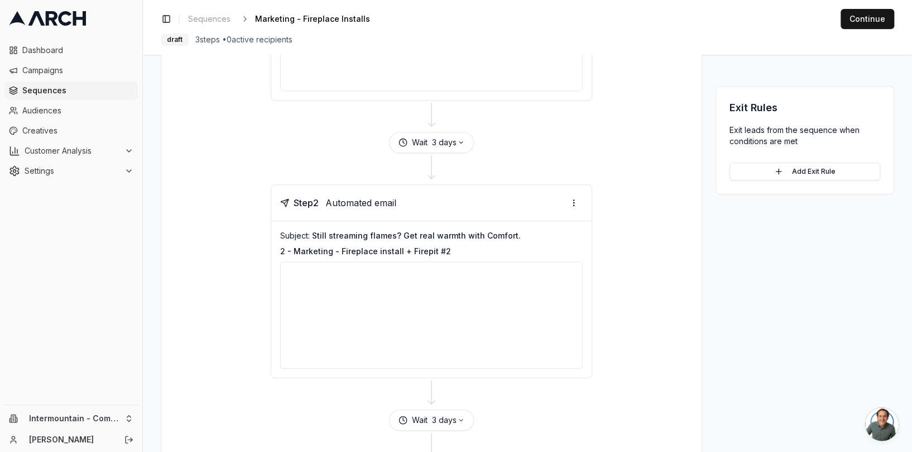
scroll to position [279, 0]
click at [501, 231] on span "Still streaming flames? Get real warmth with Comfort." at bounding box center [416, 235] width 209 height 9
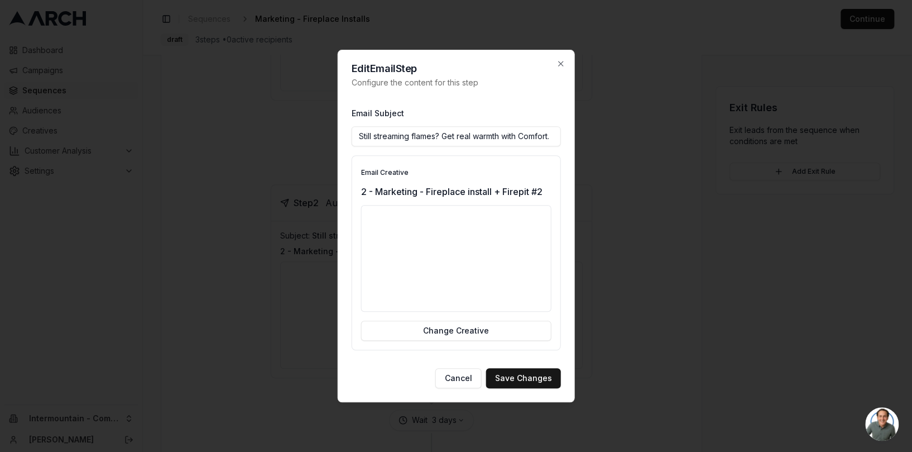
click at [554, 135] on input "Still streaming flames? Get real warmth with Comfort." at bounding box center [456, 136] width 209 height 20
drag, startPoint x: 554, startPoint y: 135, endPoint x: 360, endPoint y: 130, distance: 194.9
click at [360, 130] on input "Still streaming flames? Get real warmth with Comfort." at bounding box center [456, 136] width 209 height 20
type input "Watching Fire? Feel it."
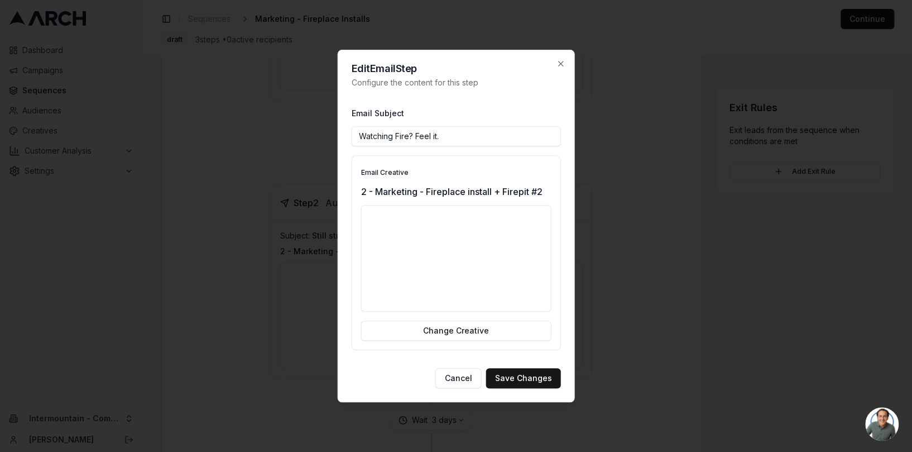
drag, startPoint x: 452, startPoint y: 138, endPoint x: 343, endPoint y: 128, distance: 108.7
click at [343, 128] on div "Edit Email Step Configure the content for this step Email Subject Watching Fire…" at bounding box center [456, 226] width 237 height 353
type input "Still streaming flames? Get real warmth with Comfort."
click at [521, 381] on button "Save Changes" at bounding box center [523, 378] width 75 height 20
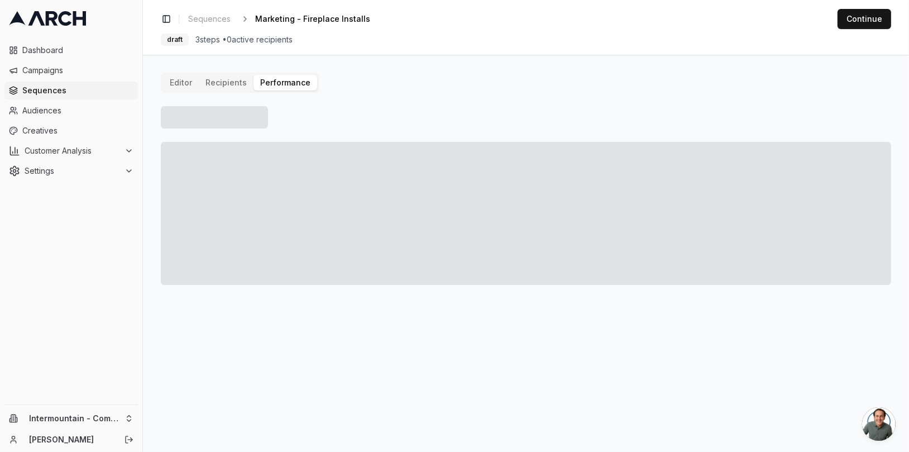
click at [270, 84] on button "Performance" at bounding box center [285, 83] width 64 height 16
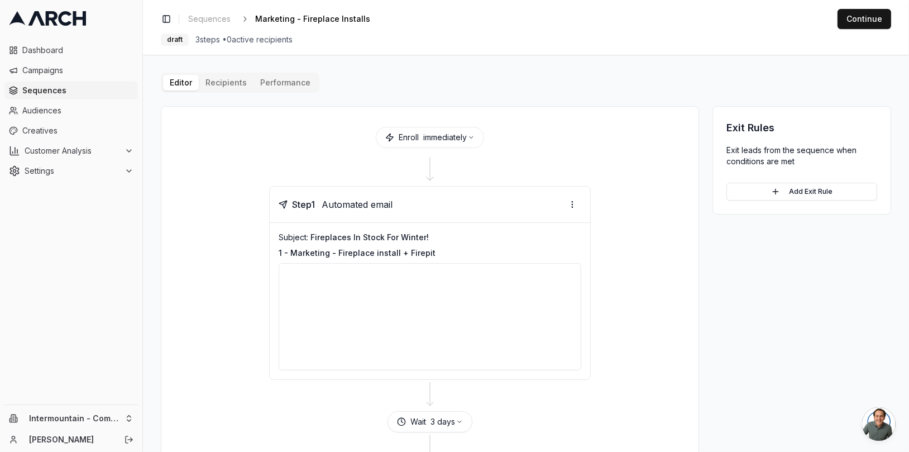
click at [179, 85] on button "Editor" at bounding box center [181, 83] width 36 height 16
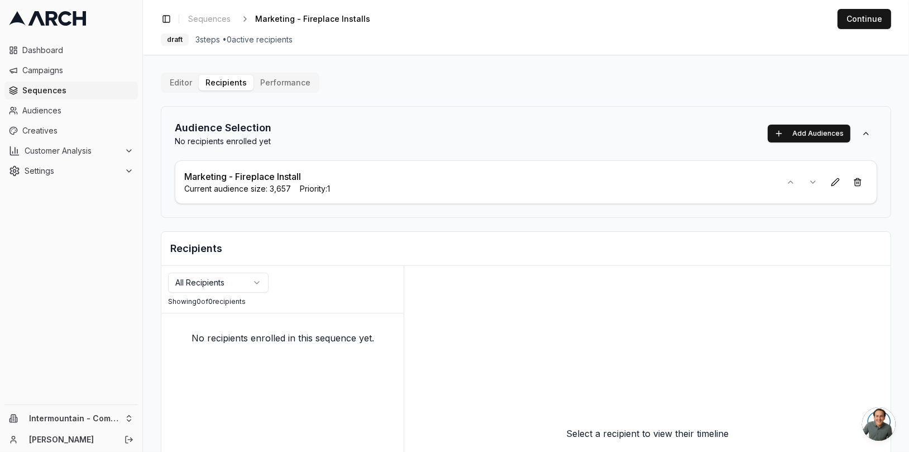
click at [591, 167] on div "Marketing - Fireplace Install Current audience size: 3,657 Priority: 1" at bounding box center [526, 182] width 702 height 44
click at [825, 185] on button at bounding box center [835, 182] width 20 height 20
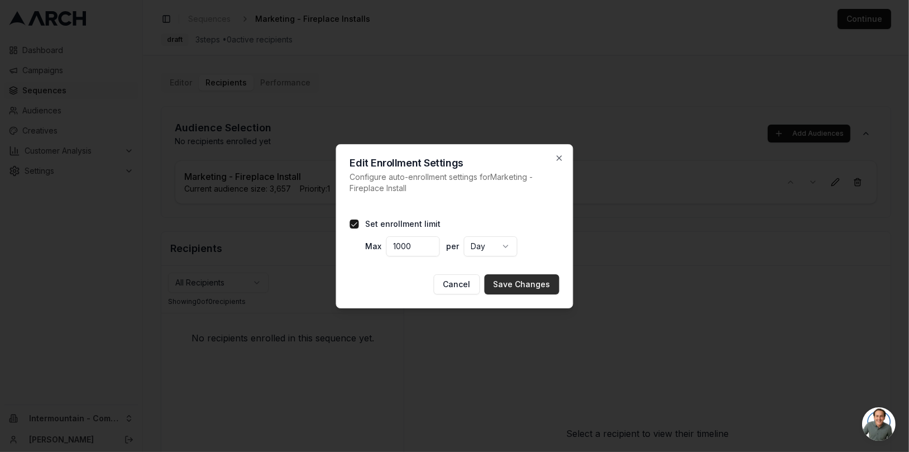
click at [527, 281] on button "Save Changes" at bounding box center [522, 284] width 75 height 20
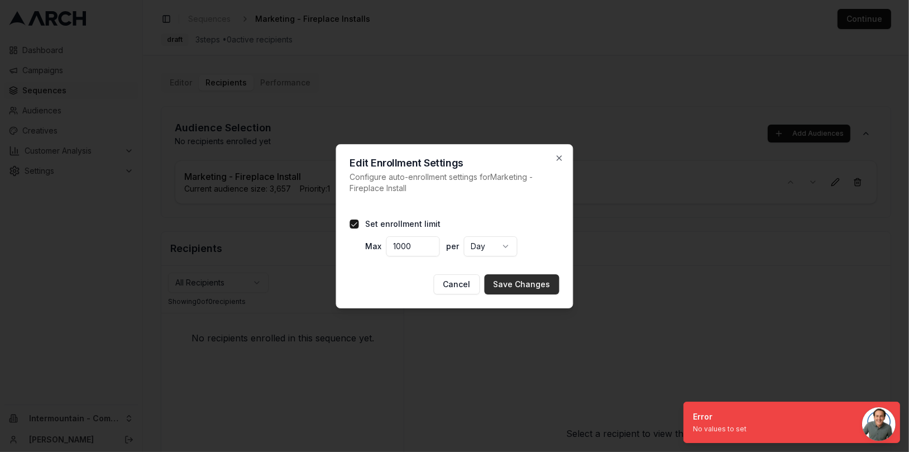
click at [527, 281] on button "Save Changes" at bounding box center [522, 284] width 75 height 20
click at [557, 160] on icon "button" at bounding box center [559, 158] width 9 height 9
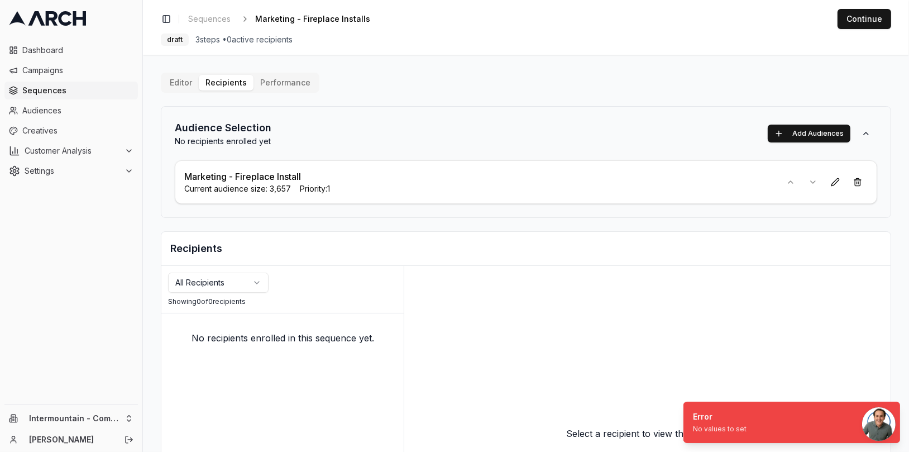
click at [639, 361] on div "Select a recipient to view their timeline" at bounding box center [647, 433] width 486 height 335
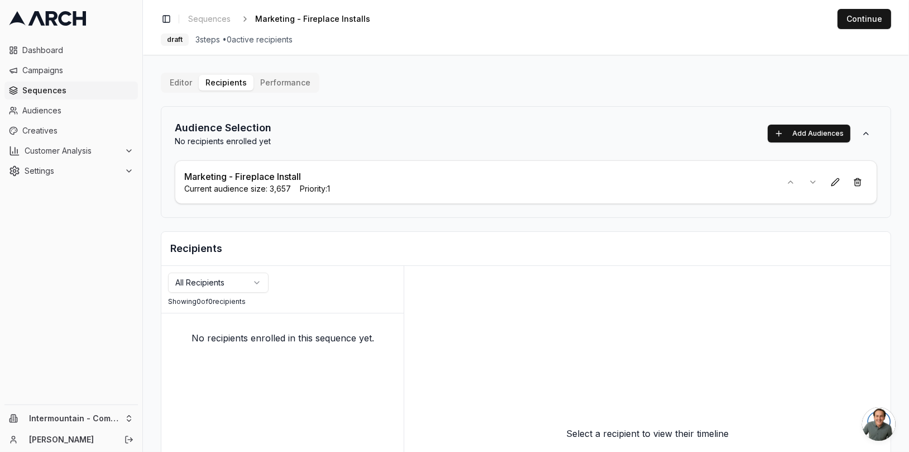
click at [185, 85] on button "Editor" at bounding box center [181, 83] width 36 height 16
click at [236, 88] on div "Editor Recipients Performance Audience Selection No recipients enrolled yet Add…" at bounding box center [526, 337] width 730 height 529
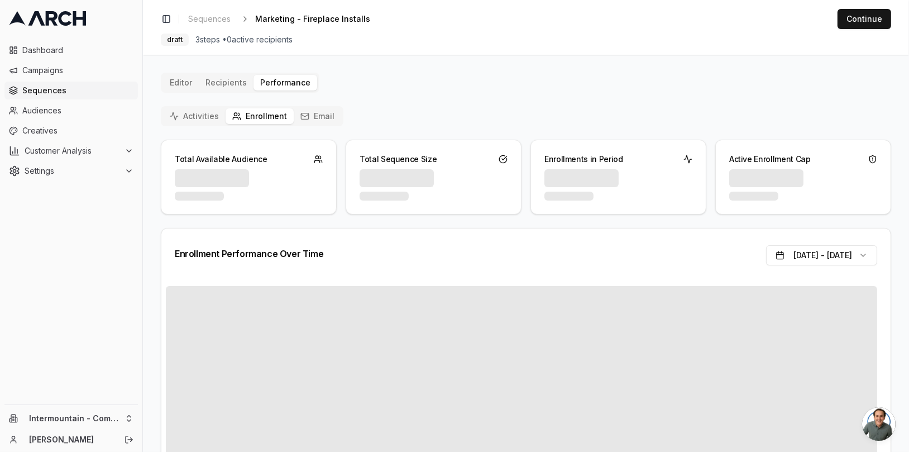
click at [269, 88] on button "Performance" at bounding box center [285, 83] width 64 height 16
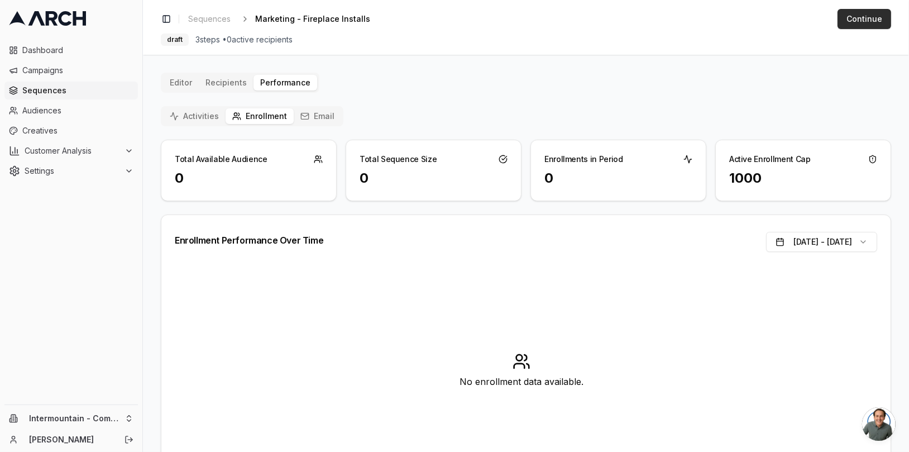
click at [868, 22] on button "Continue" at bounding box center [864, 19] width 54 height 20
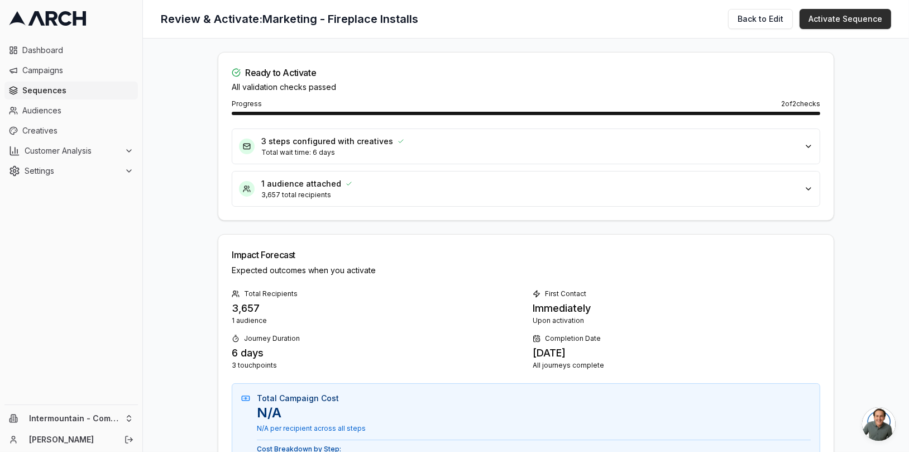
click at [841, 15] on button "Activate Sequence" at bounding box center [845, 19] width 92 height 20
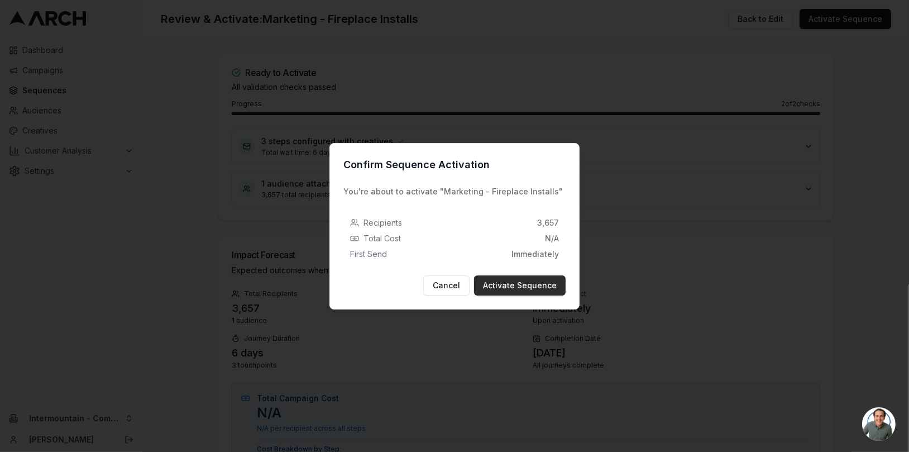
click at [518, 284] on button "Activate Sequence" at bounding box center [520, 285] width 92 height 20
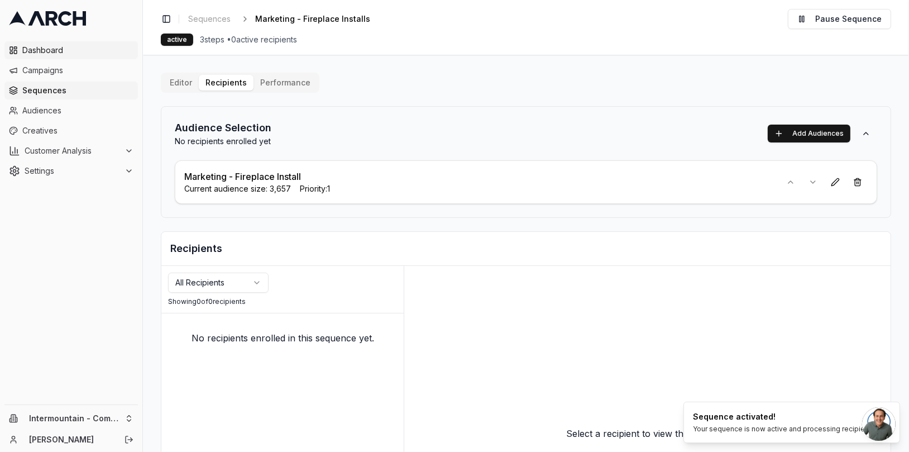
click at [46, 50] on span "Dashboard" at bounding box center [77, 50] width 111 height 11
